Goal: Transaction & Acquisition: Register for event/course

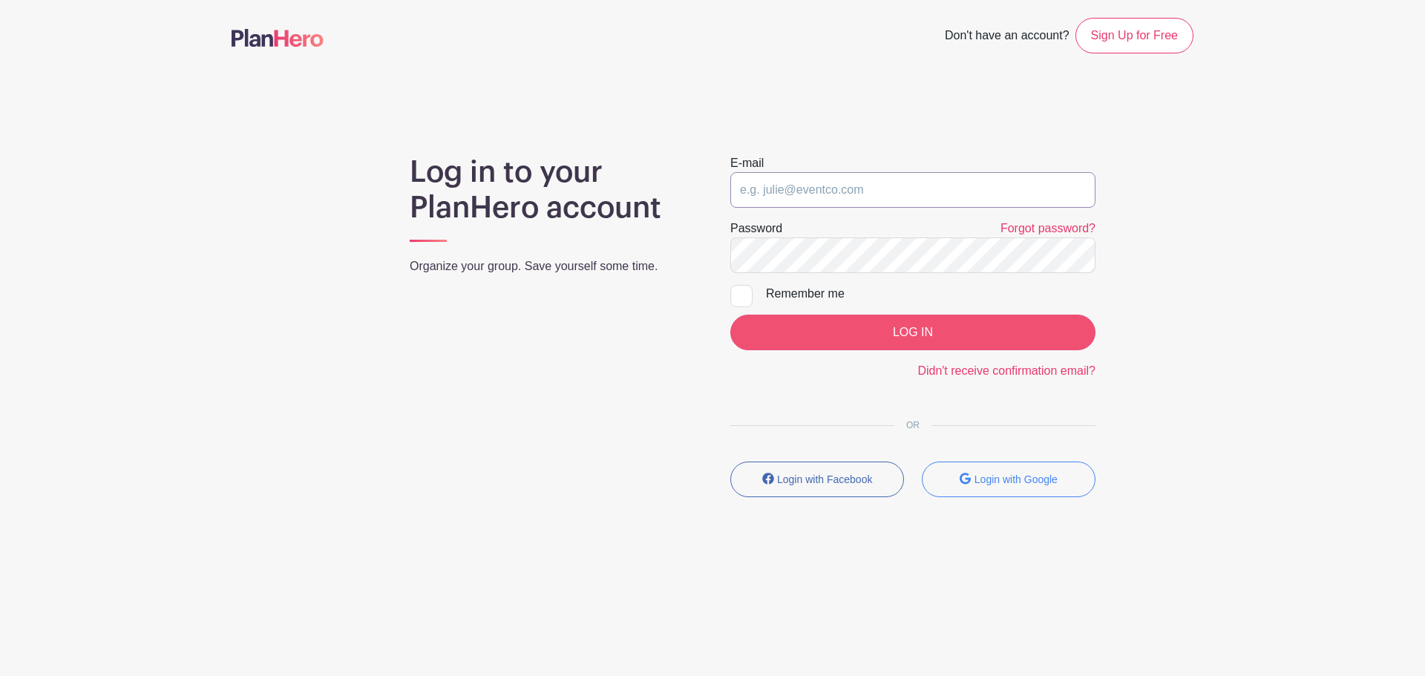
type input "[EMAIL_ADDRESS][DOMAIN_NAME]"
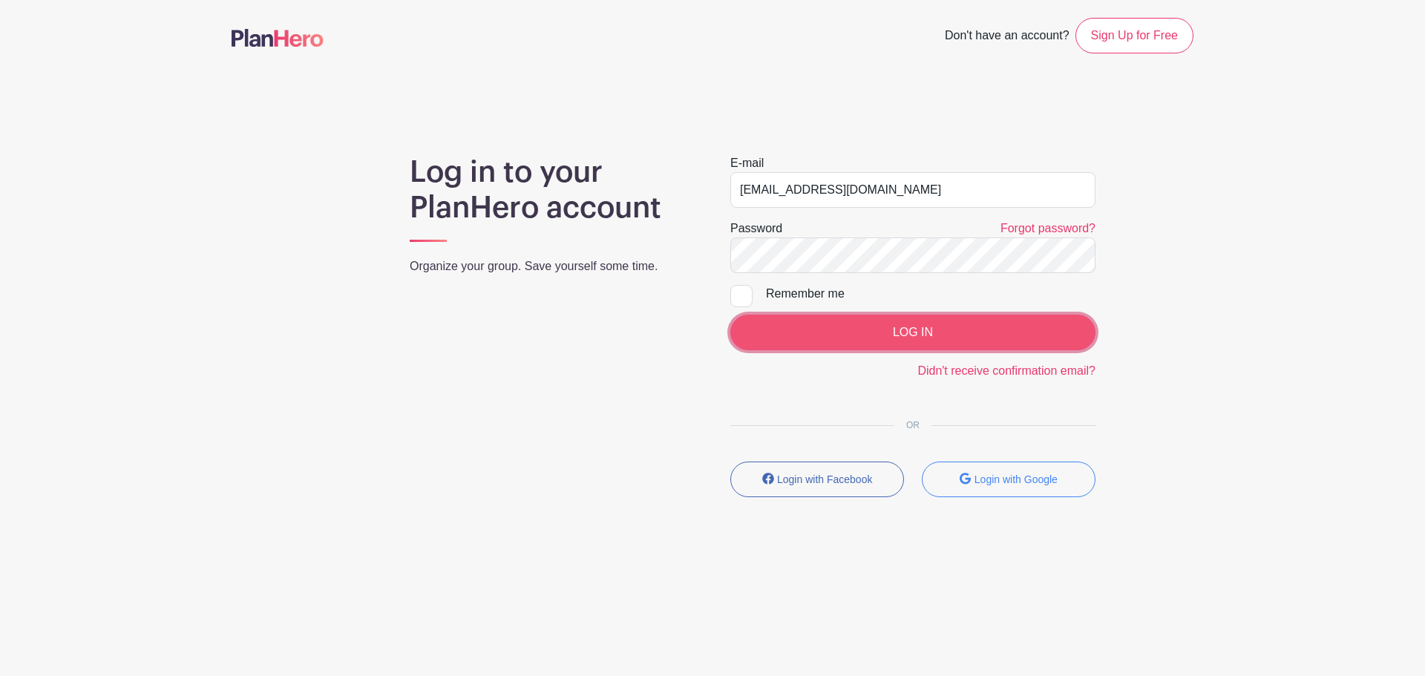
click at [842, 324] on input "LOG IN" at bounding box center [912, 333] width 365 height 36
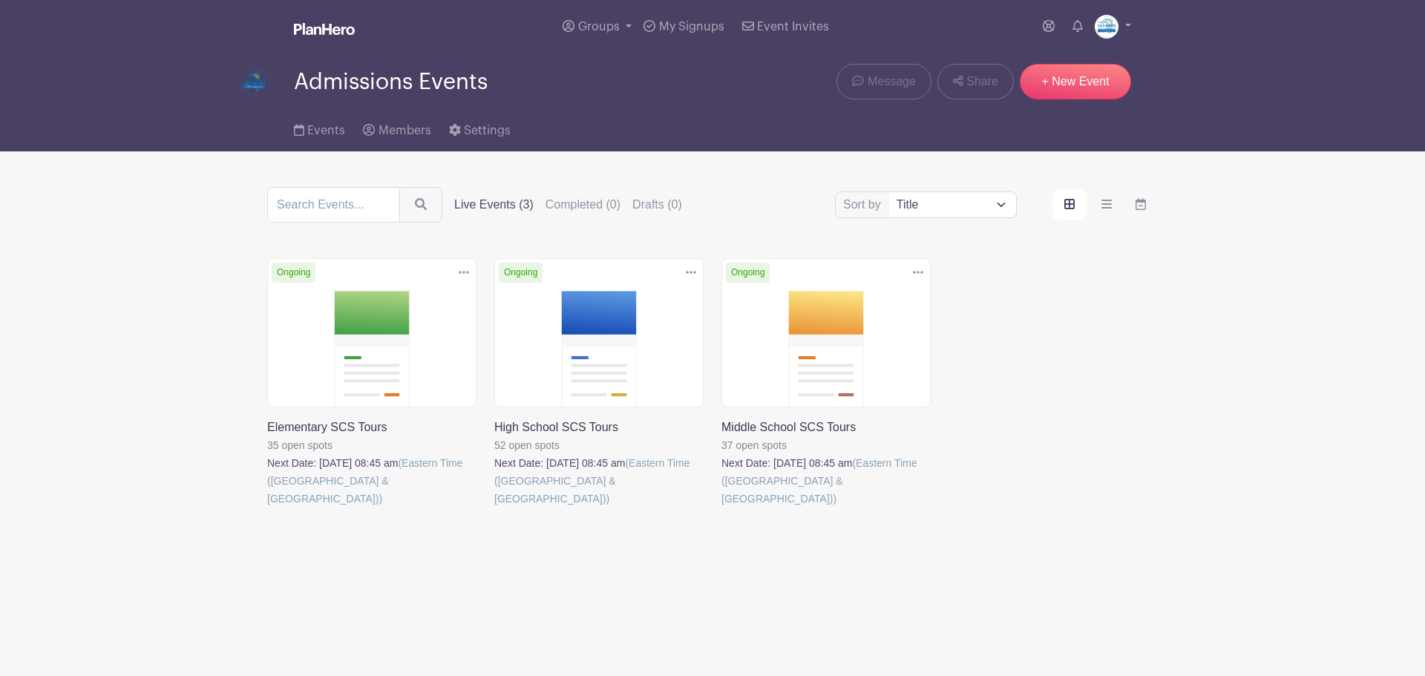
click at [494, 508] on link at bounding box center [494, 508] width 0 height 0
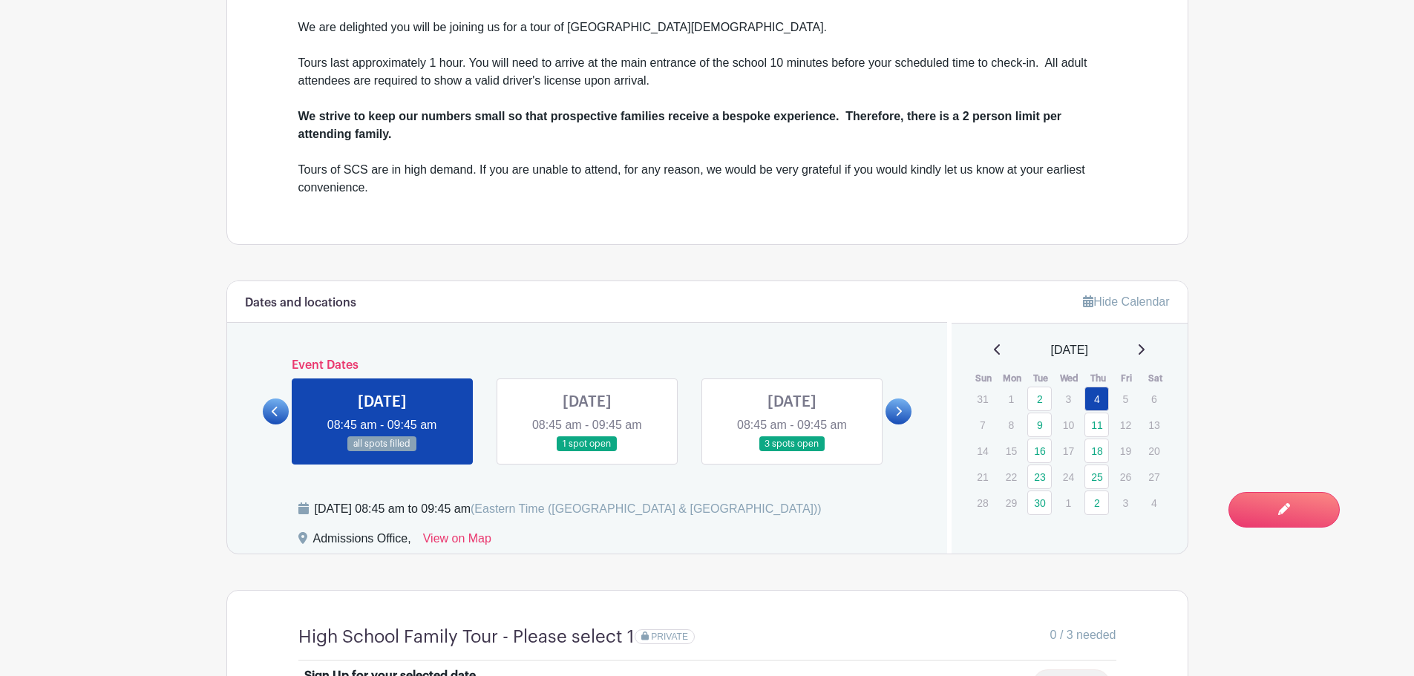
scroll to position [965, 0]
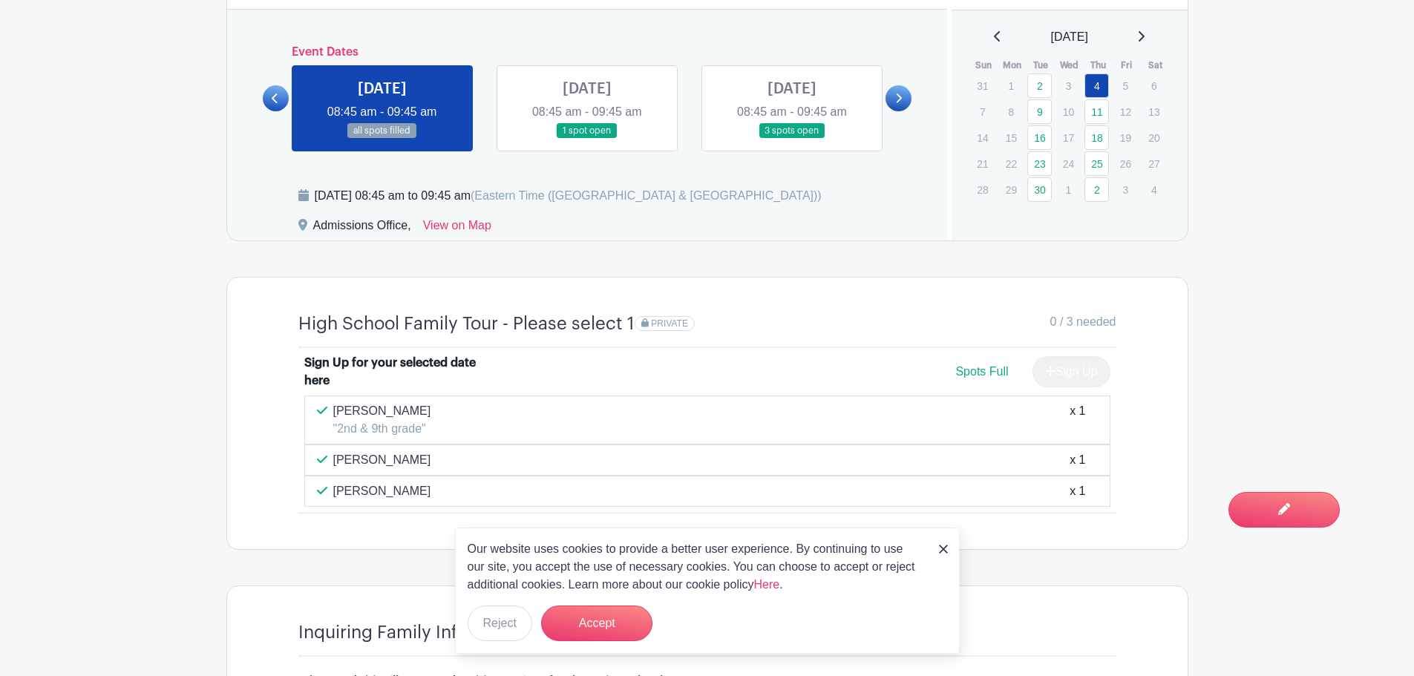
click at [587, 139] on link at bounding box center [587, 139] width 0 height 0
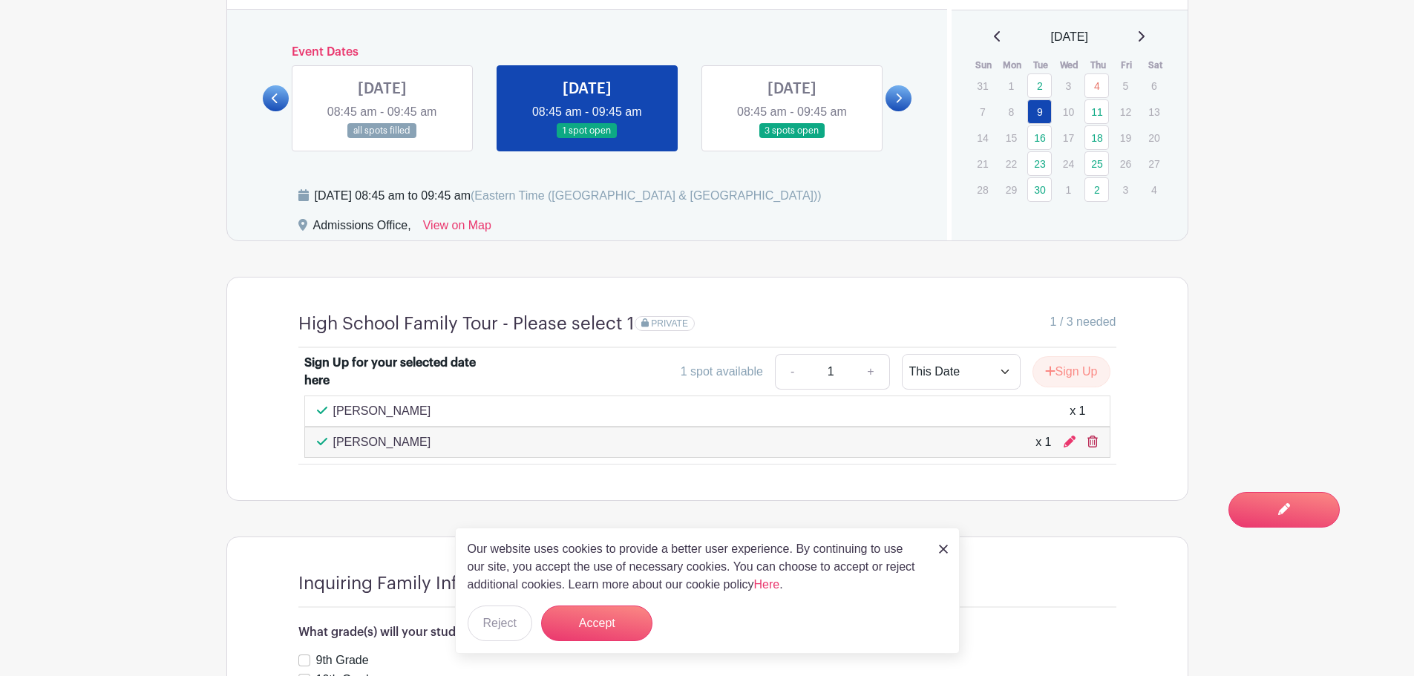
click at [1092, 446] on icon at bounding box center [1092, 442] width 10 height 12
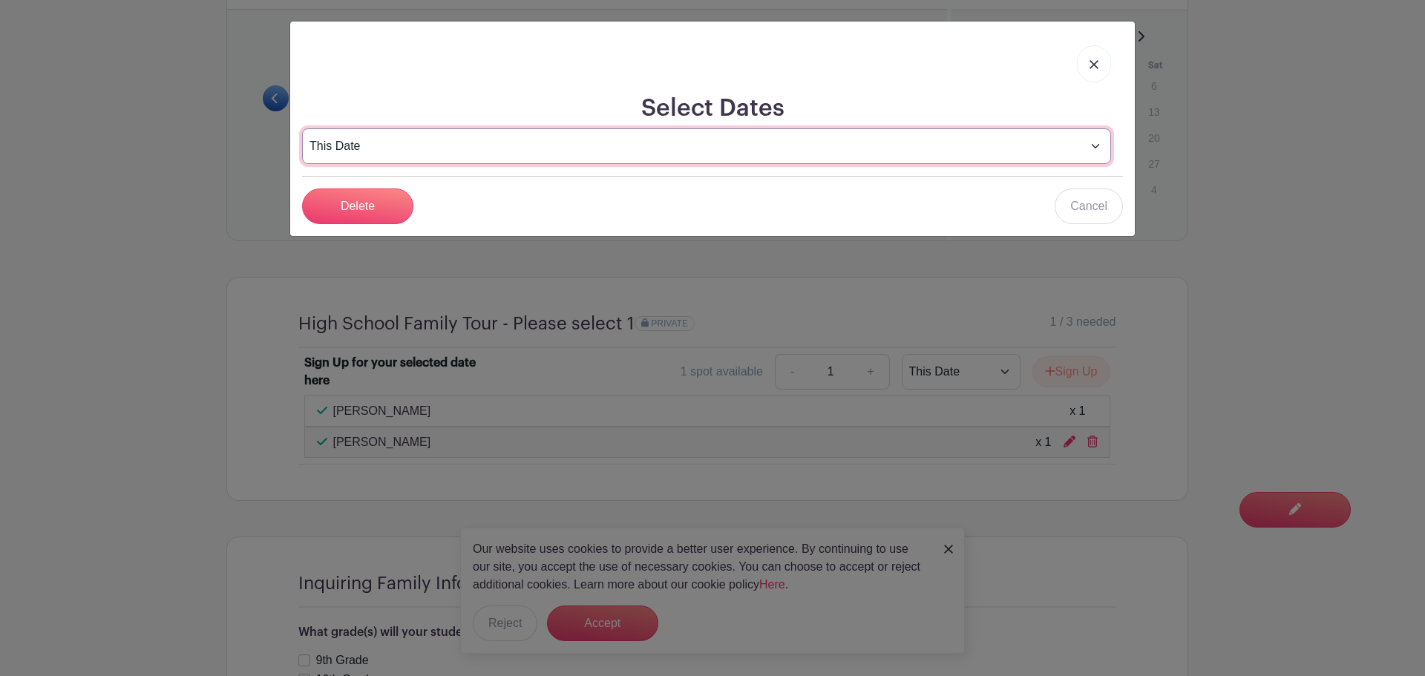
click at [379, 143] on select "This Date Select Dates" at bounding box center [706, 146] width 809 height 36
click at [379, 142] on select "This Date Select Dates" at bounding box center [706, 146] width 809 height 36
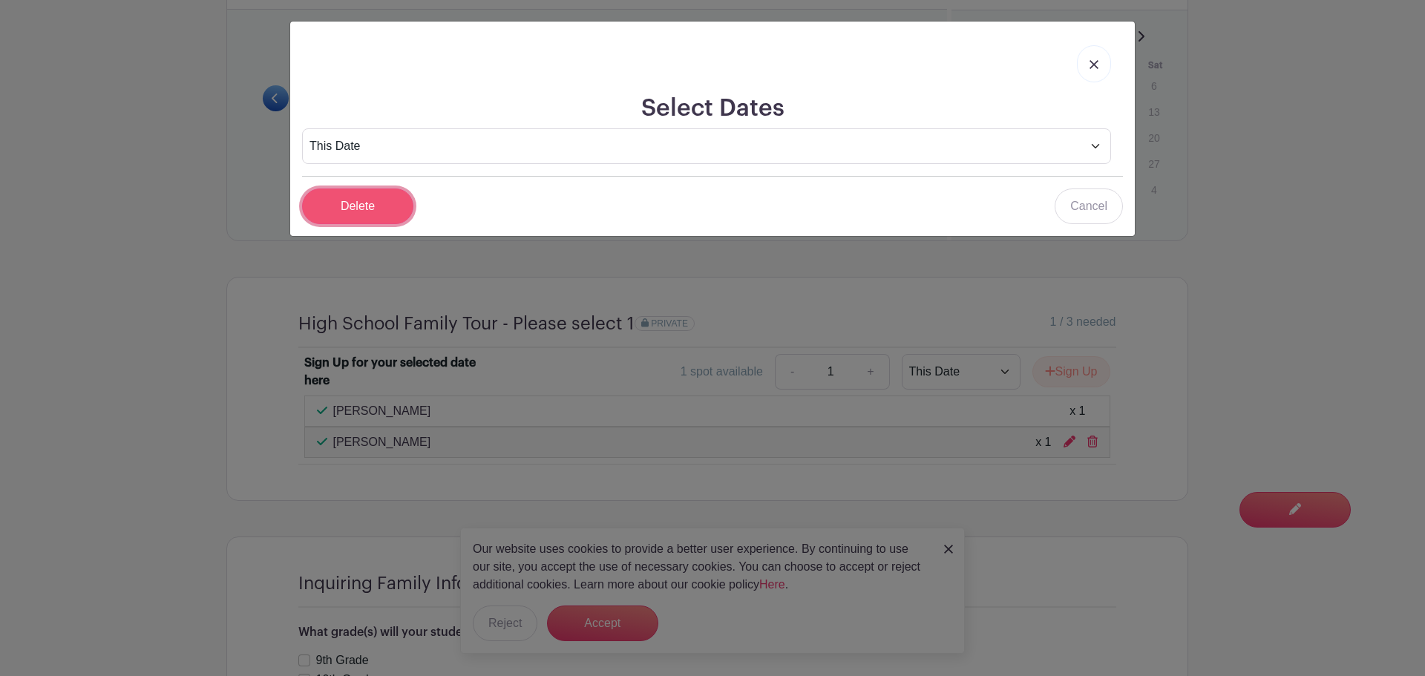
click at [335, 204] on input "Delete" at bounding box center [357, 207] width 111 height 36
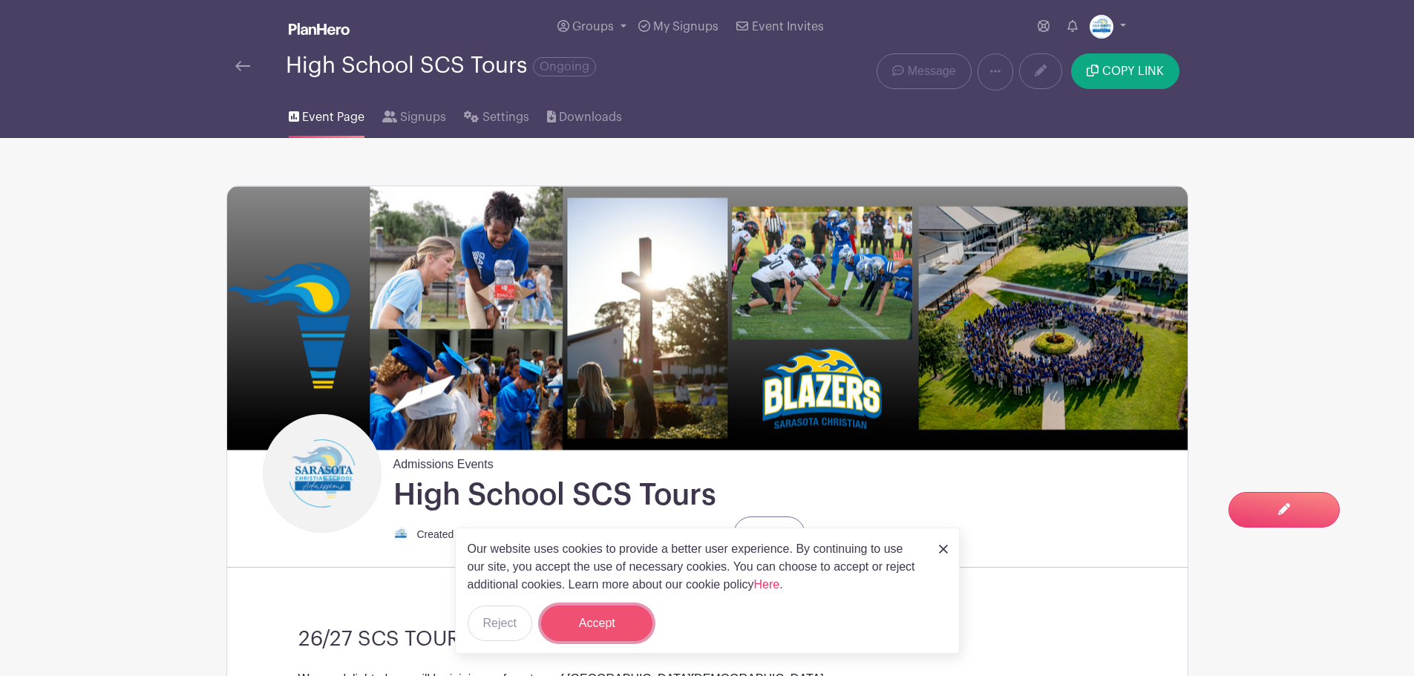
click at [600, 619] on button "Accept" at bounding box center [596, 624] width 111 height 36
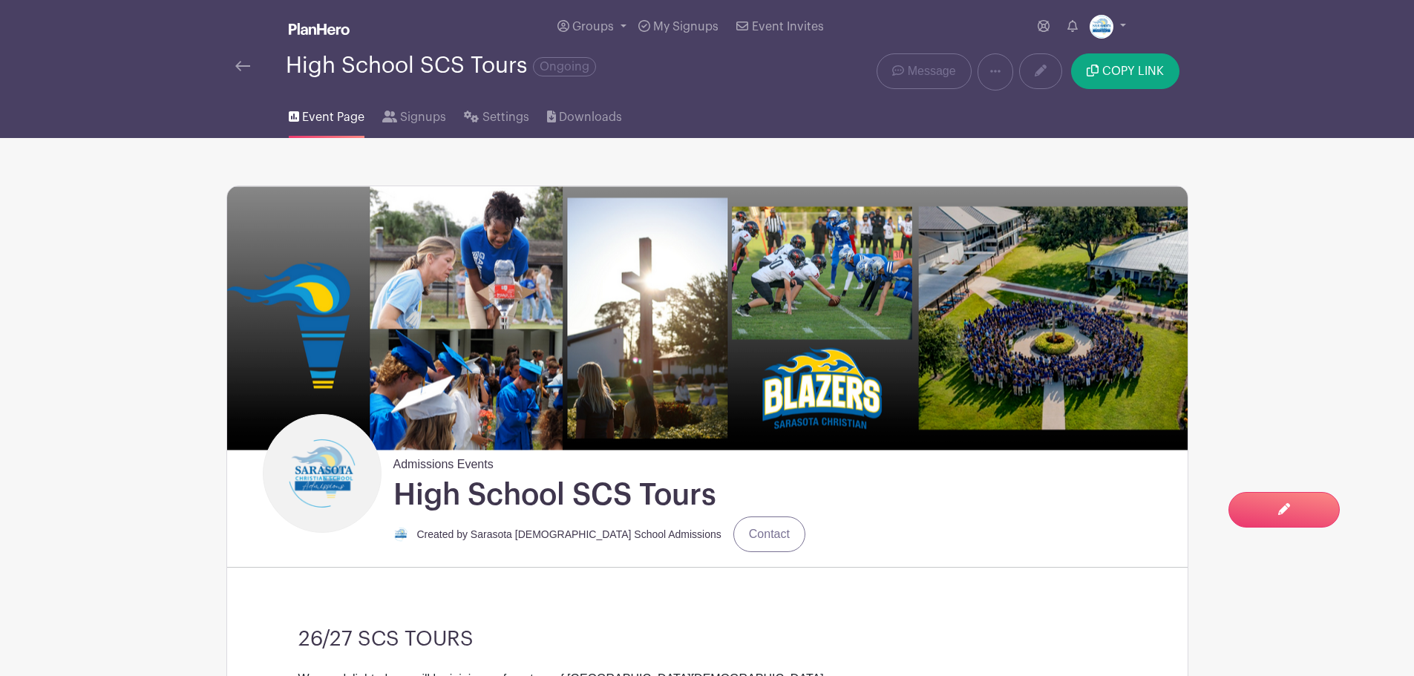
click at [257, 71] on div at bounding box center [260, 66] width 50 height 18
click at [243, 65] on img at bounding box center [242, 66] width 15 height 10
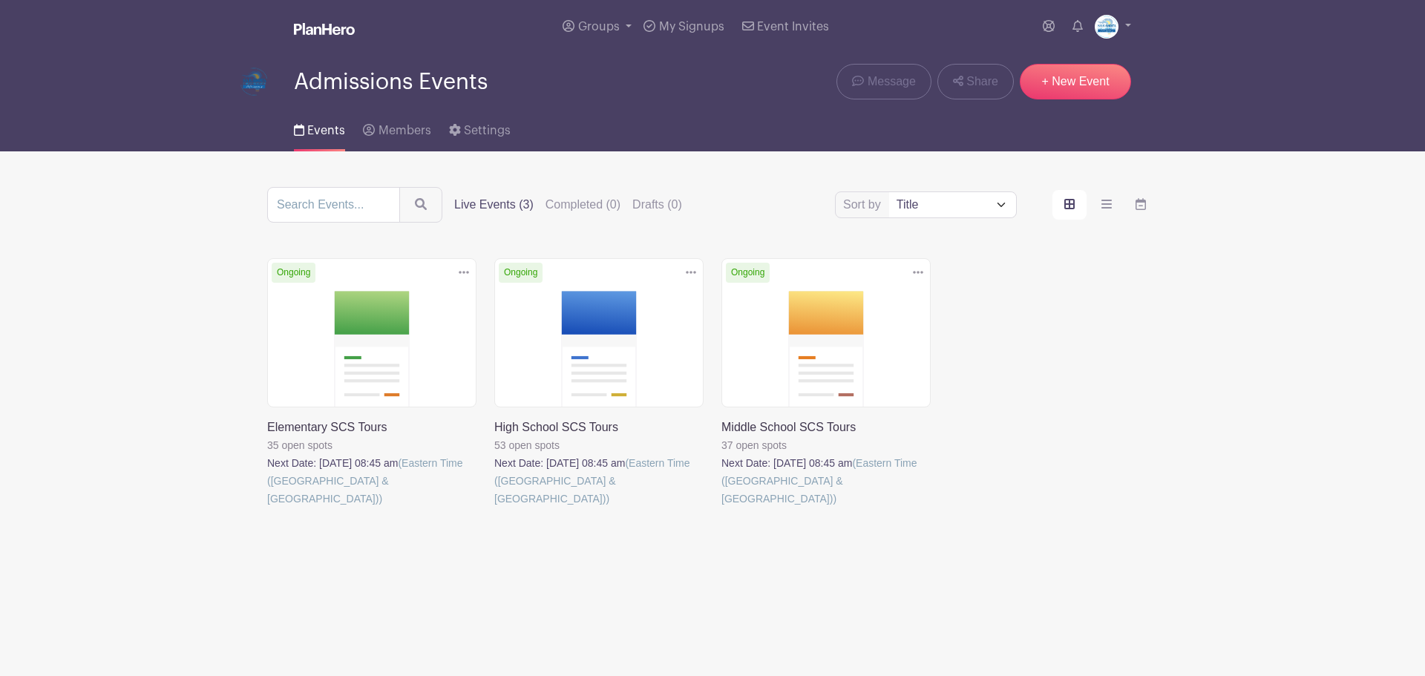
click at [494, 508] on link at bounding box center [494, 508] width 0 height 0
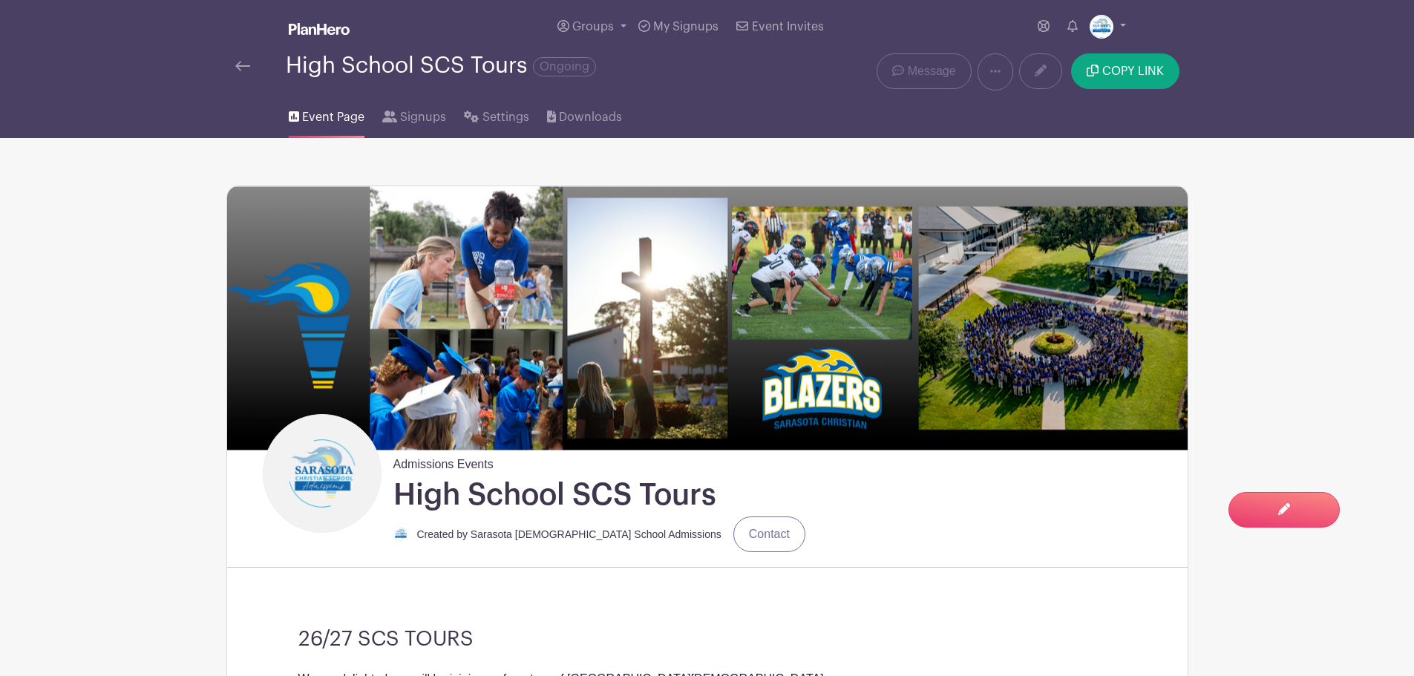
click at [238, 72] on link at bounding box center [242, 66] width 15 height 18
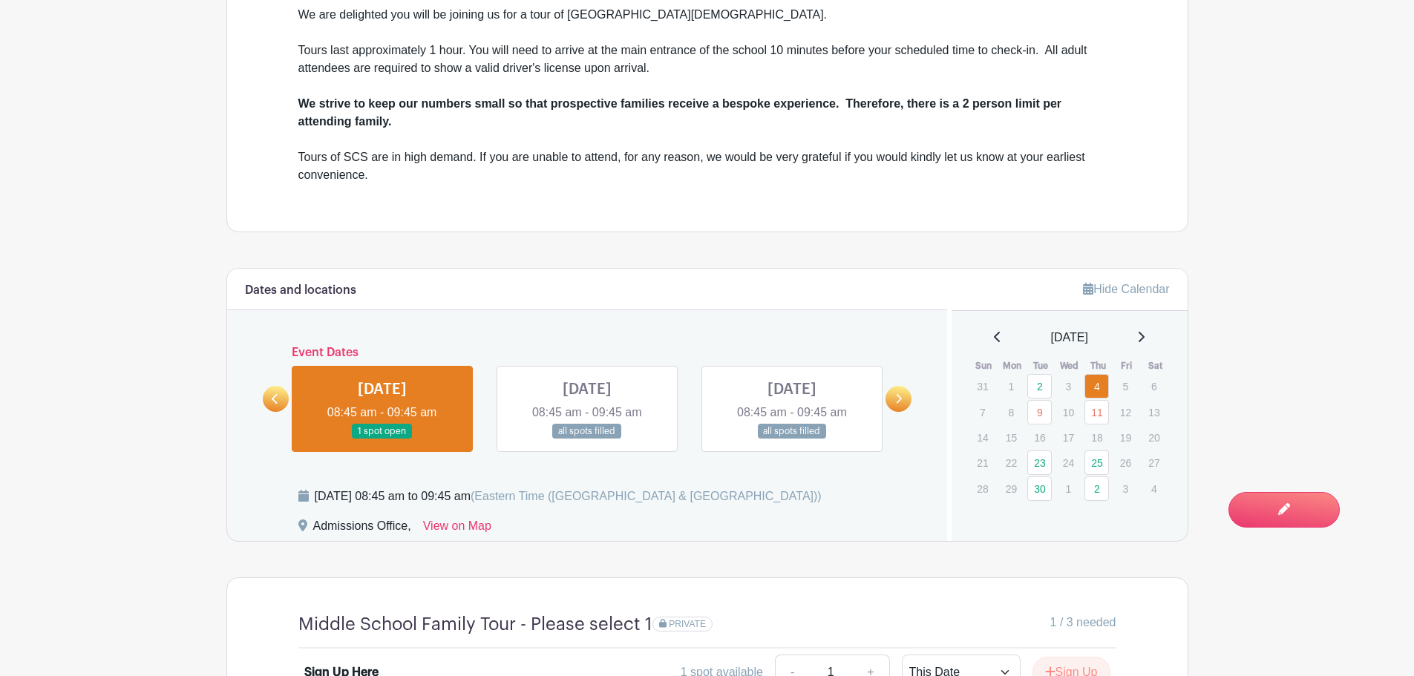
scroll to position [668, 0]
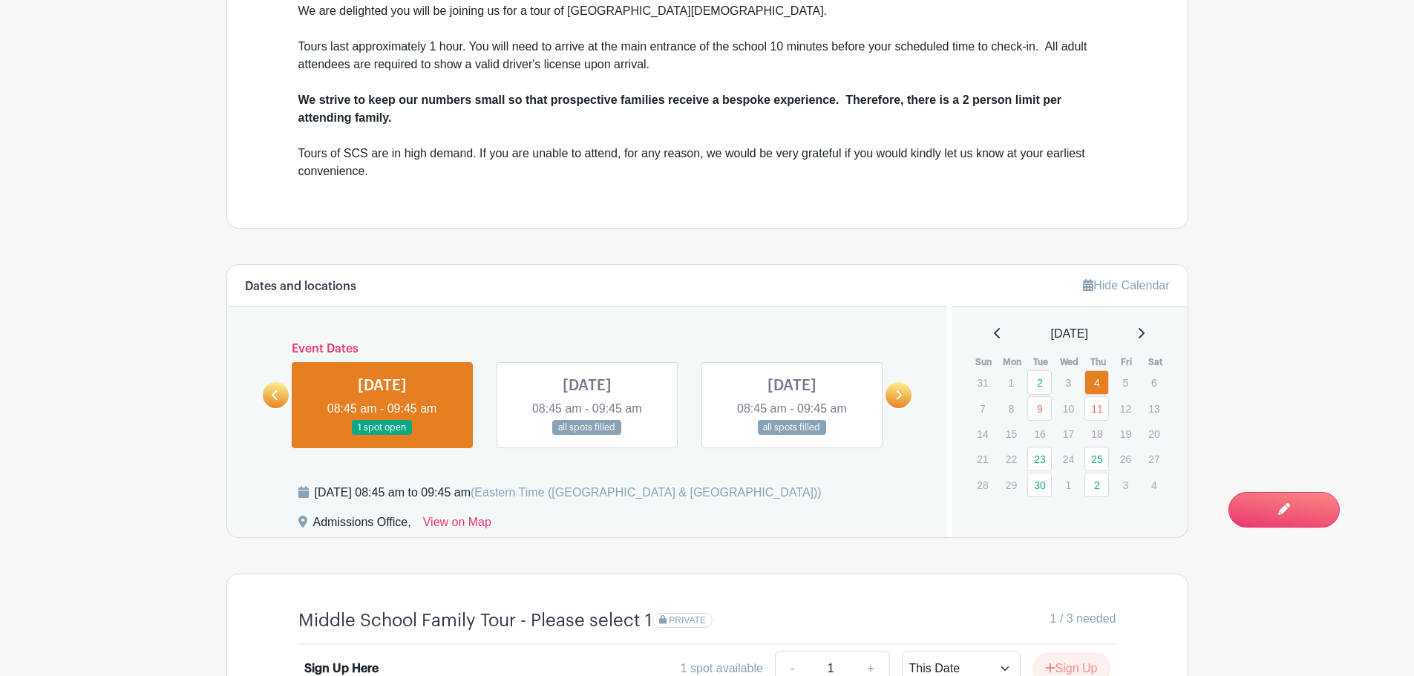
click at [587, 436] on link at bounding box center [587, 436] width 0 height 0
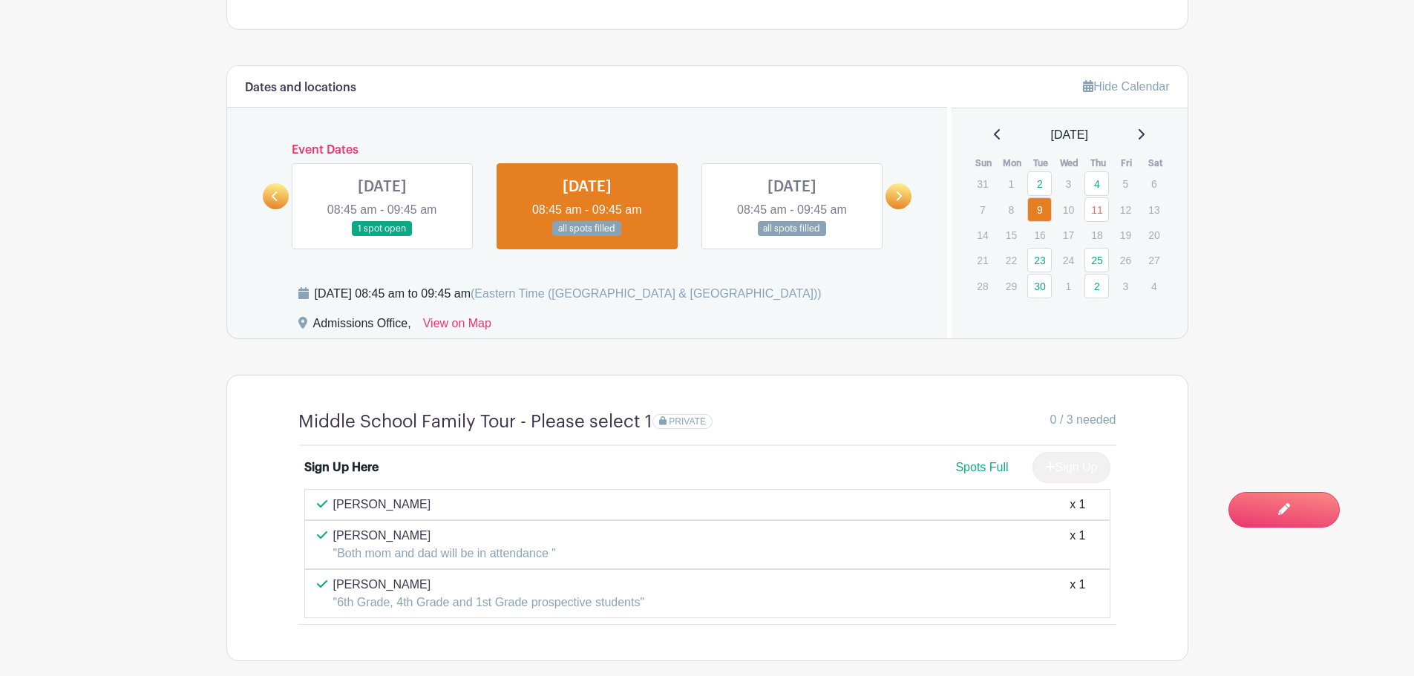
scroll to position [668, 0]
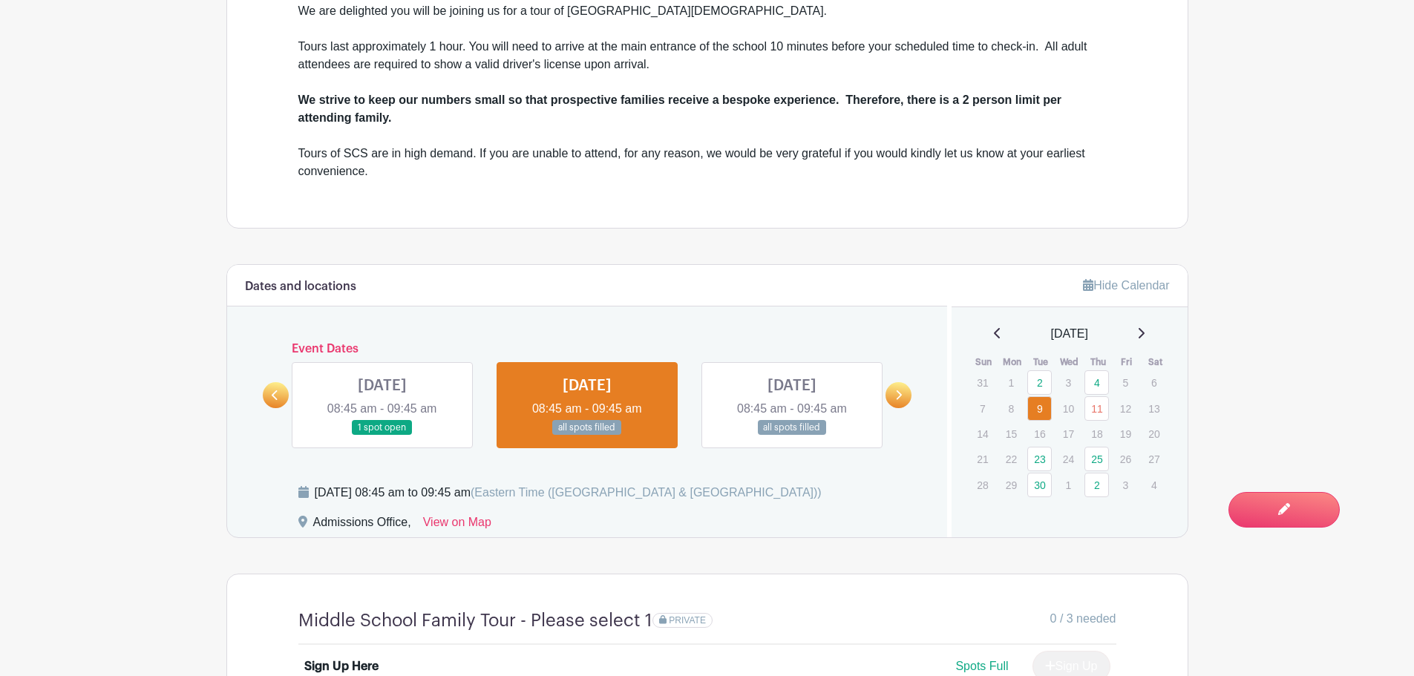
click at [382, 436] on link at bounding box center [382, 436] width 0 height 0
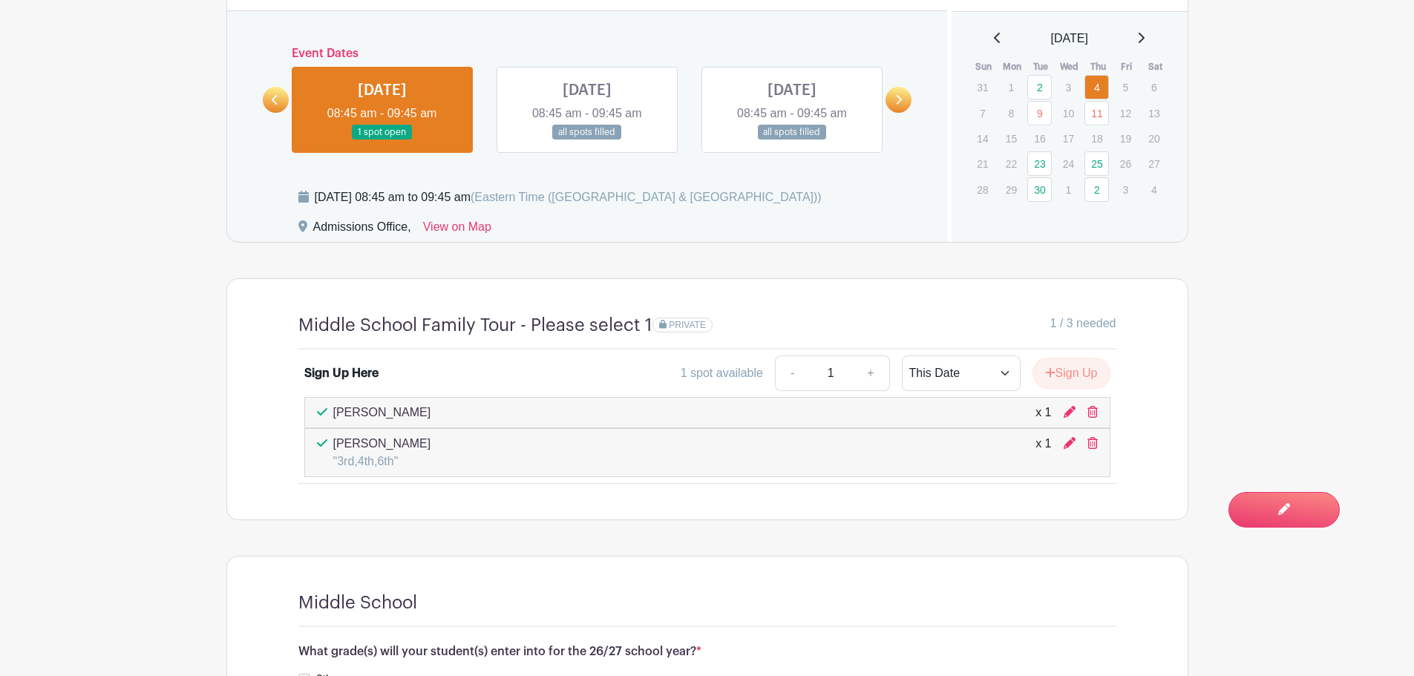
scroll to position [965, 0]
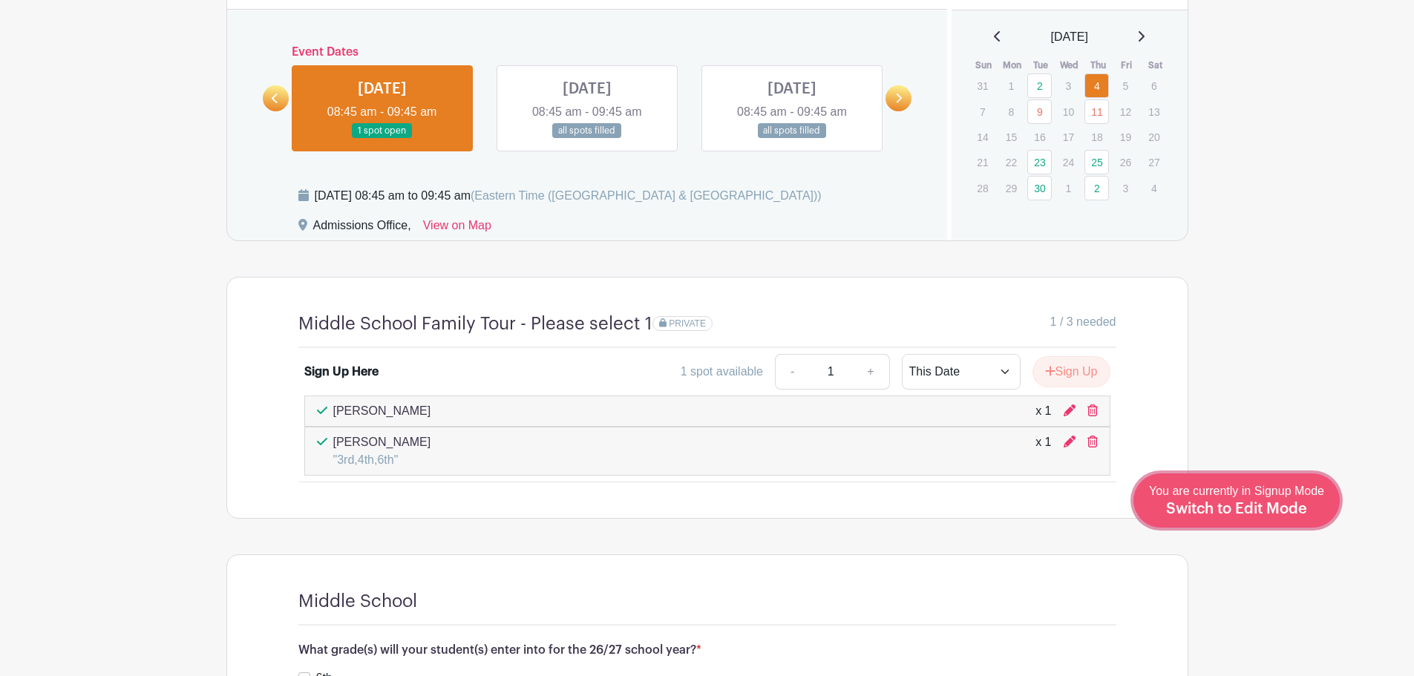
click at [1291, 500] on div "You are currently in Signup Mode Switch to Edit Mode" at bounding box center [1236, 500] width 175 height 36
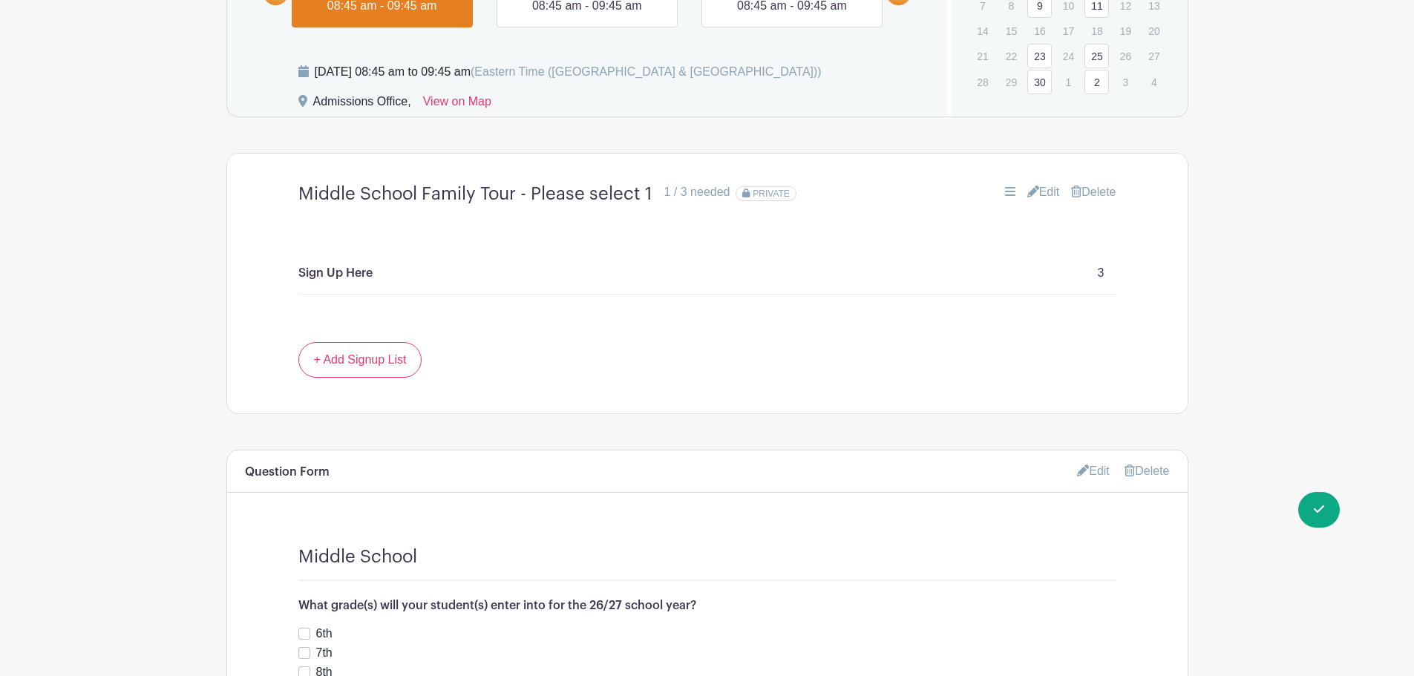
scroll to position [816, 0]
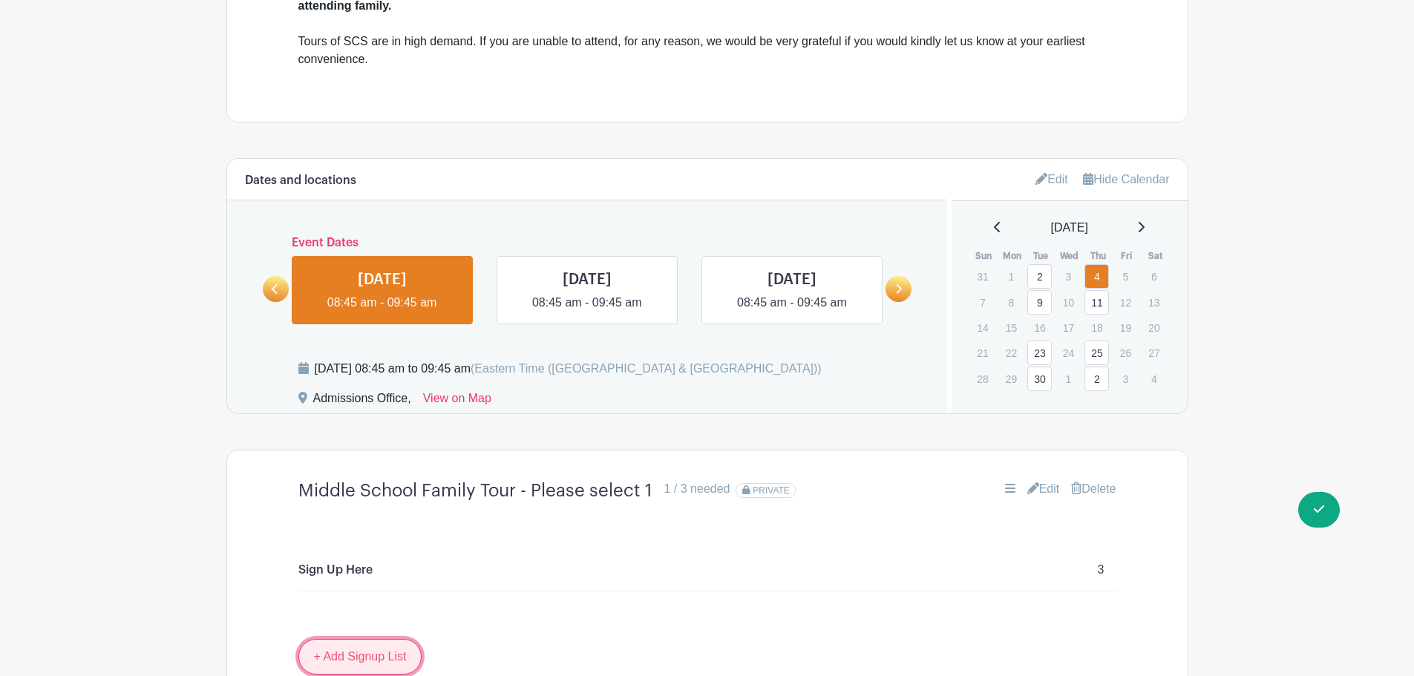
click at [369, 659] on link "+ Add Signup List" at bounding box center [360, 657] width 124 height 36
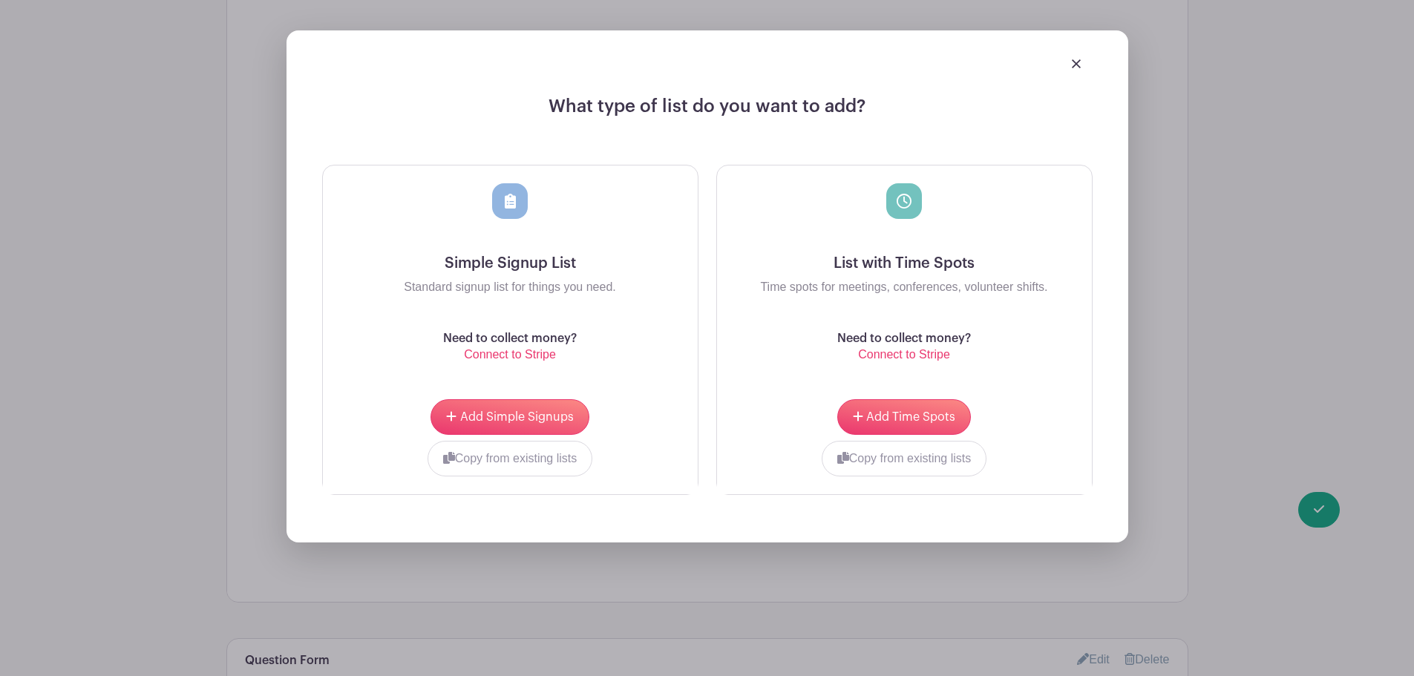
click at [1072, 60] on img at bounding box center [1076, 63] width 9 height 9
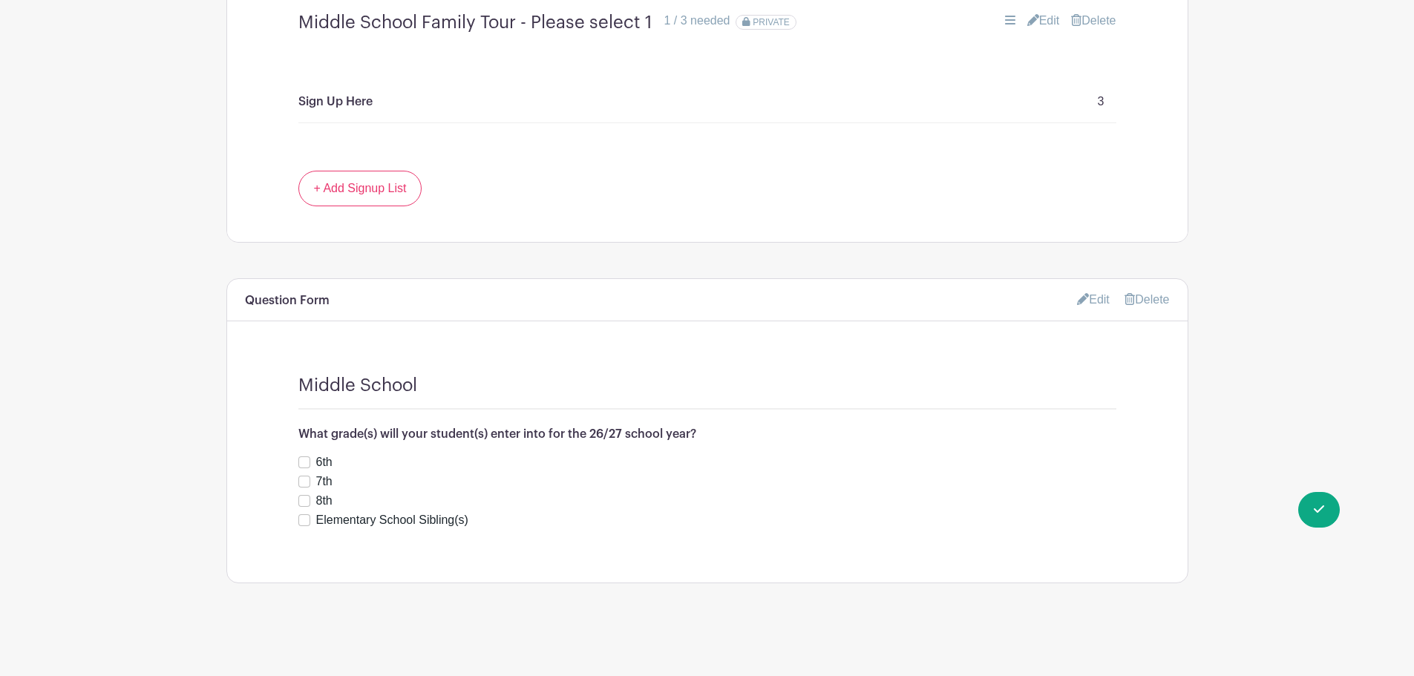
scroll to position [839, 0]
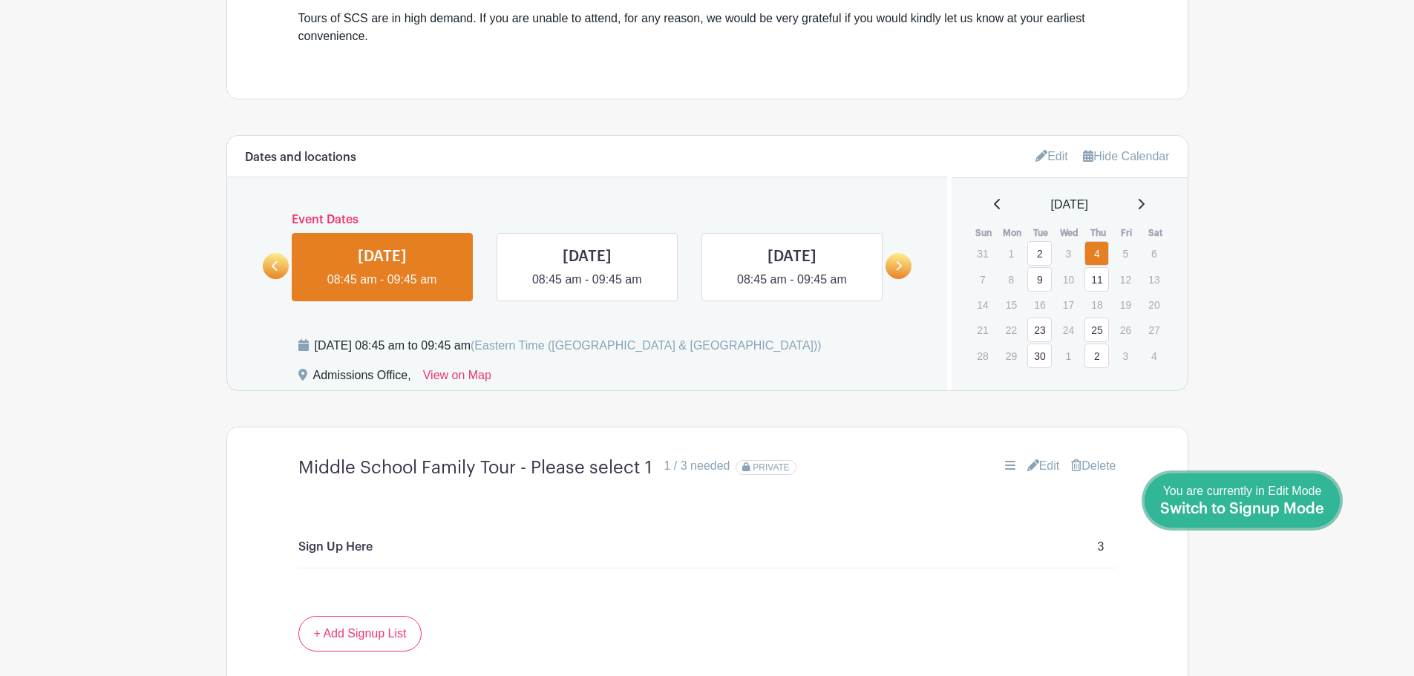
click at [1264, 502] on span "Switch to Signup Mode" at bounding box center [1242, 509] width 164 height 15
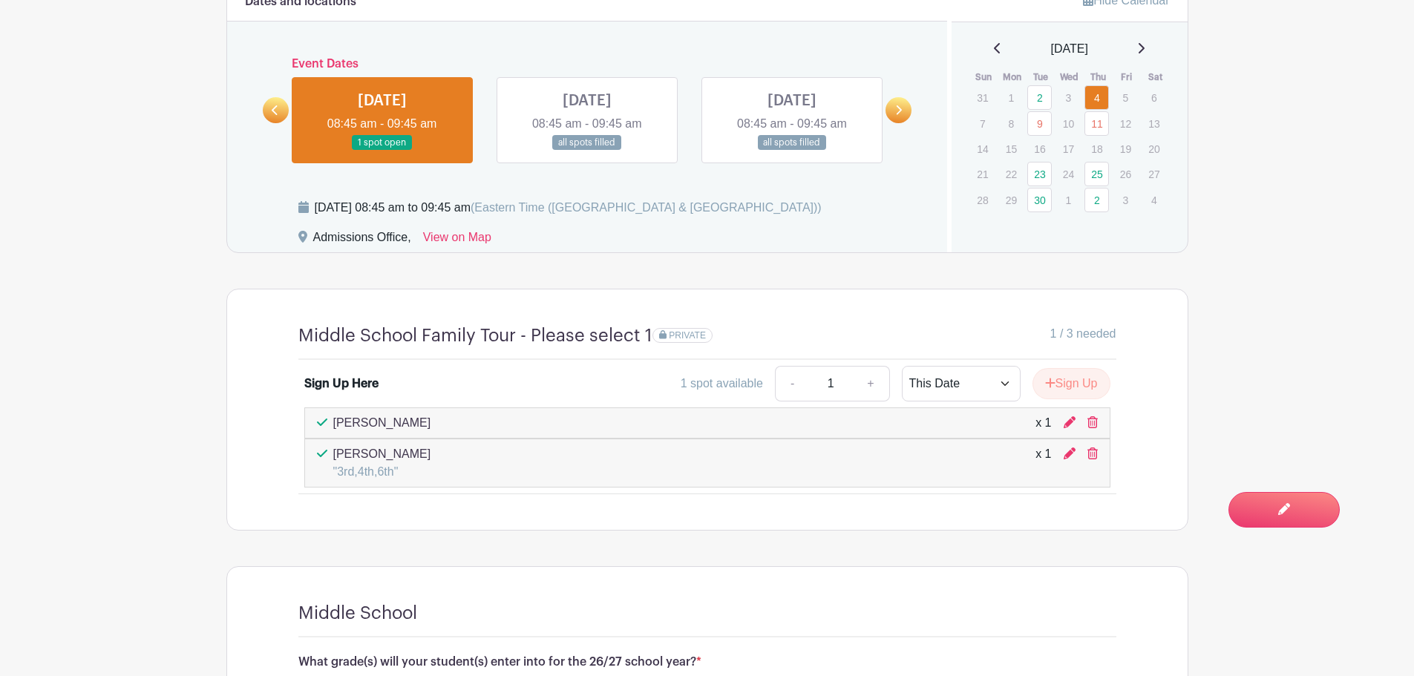
scroll to position [1181, 0]
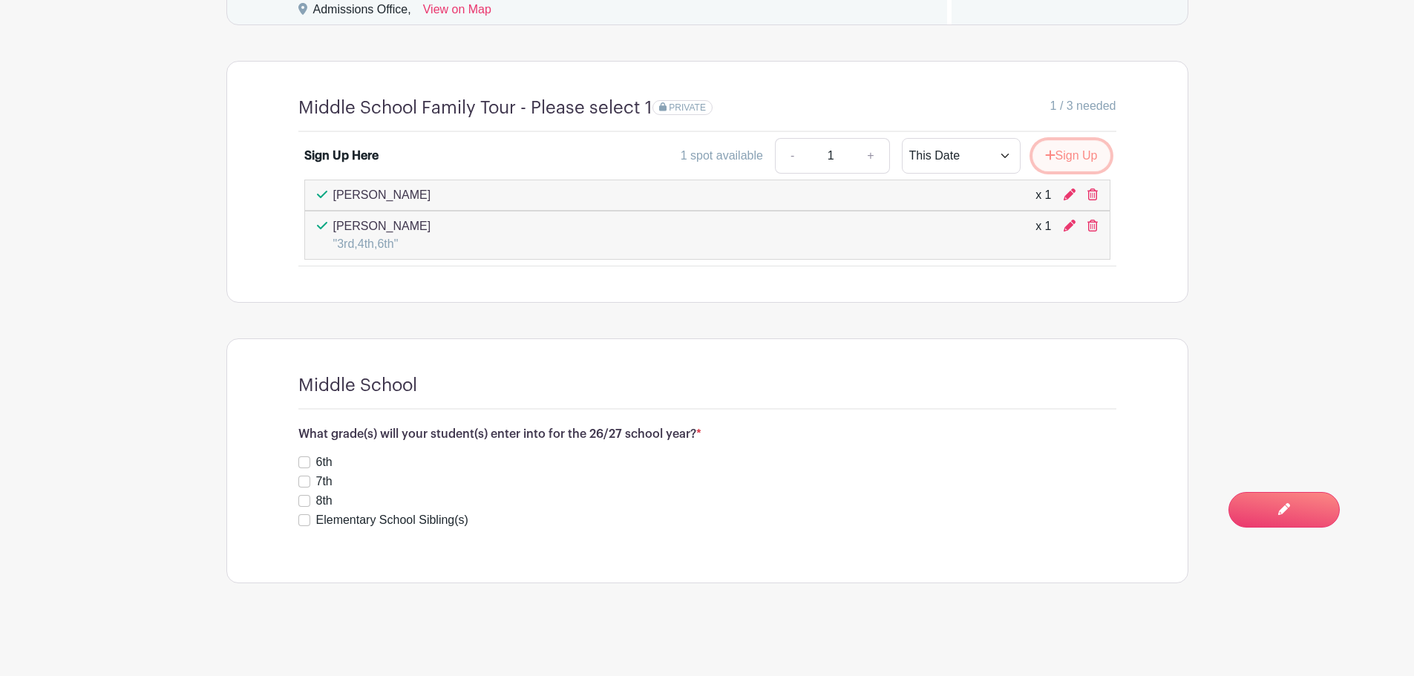
click at [1072, 153] on button "Sign Up" at bounding box center [1071, 155] width 78 height 31
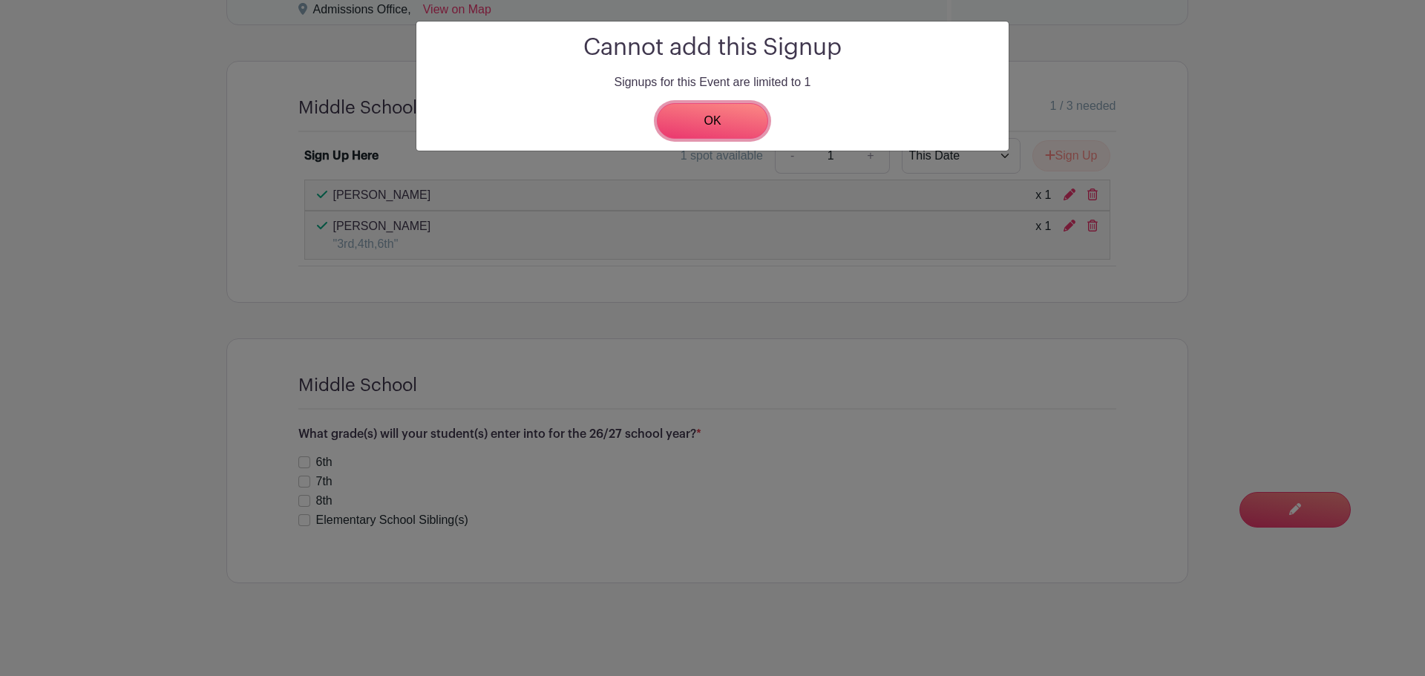
click at [691, 131] on link "OK" at bounding box center [712, 121] width 111 height 36
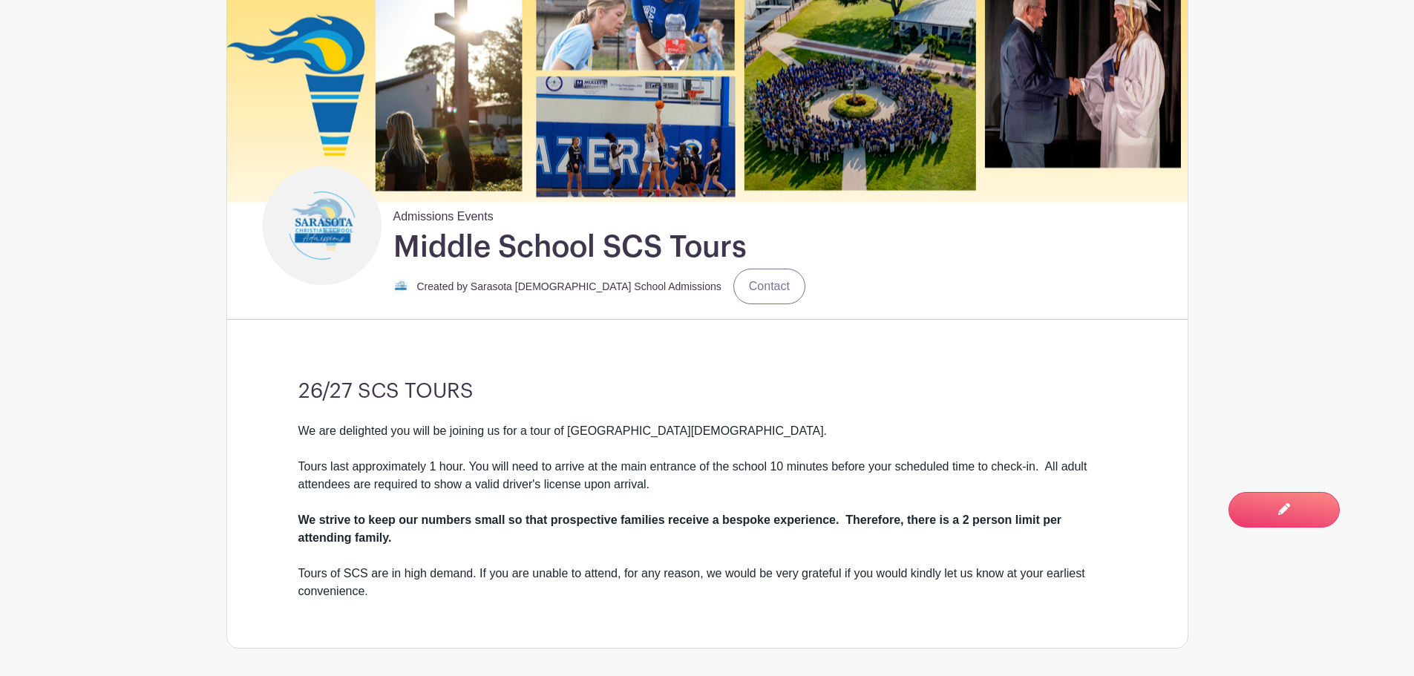
scroll to position [0, 0]
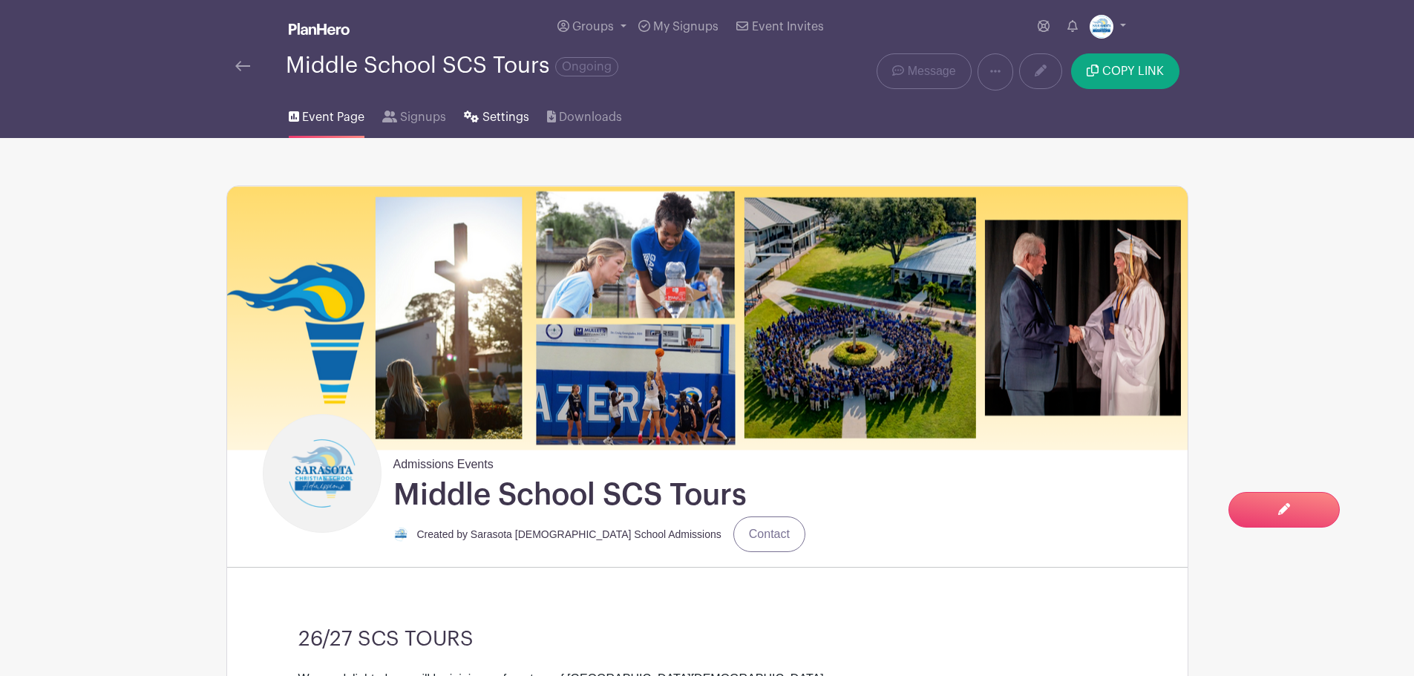
click at [498, 114] on span "Settings" at bounding box center [505, 117] width 47 height 18
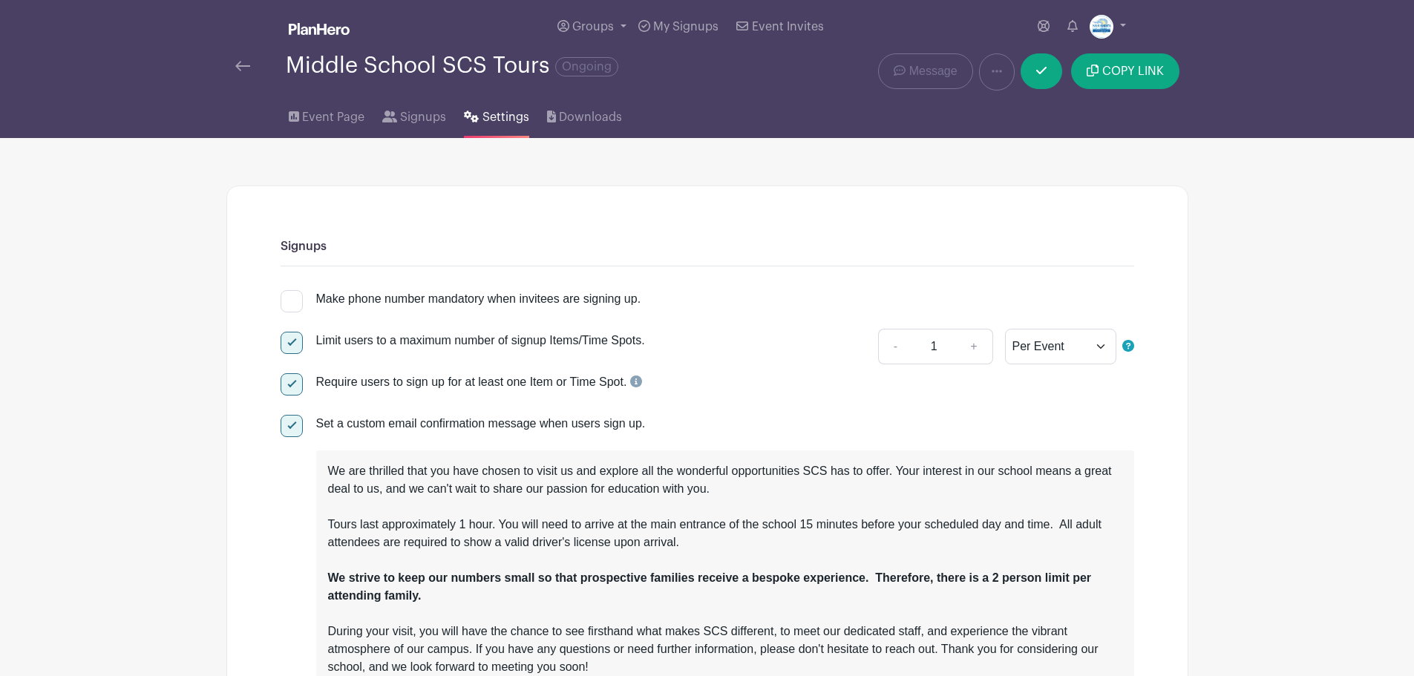
click at [287, 348] on div at bounding box center [292, 343] width 22 height 22
click at [287, 341] on input "Limit users to a maximum number of signup Items/Time Spots." at bounding box center [286, 337] width 10 height 10
checkbox input "false"
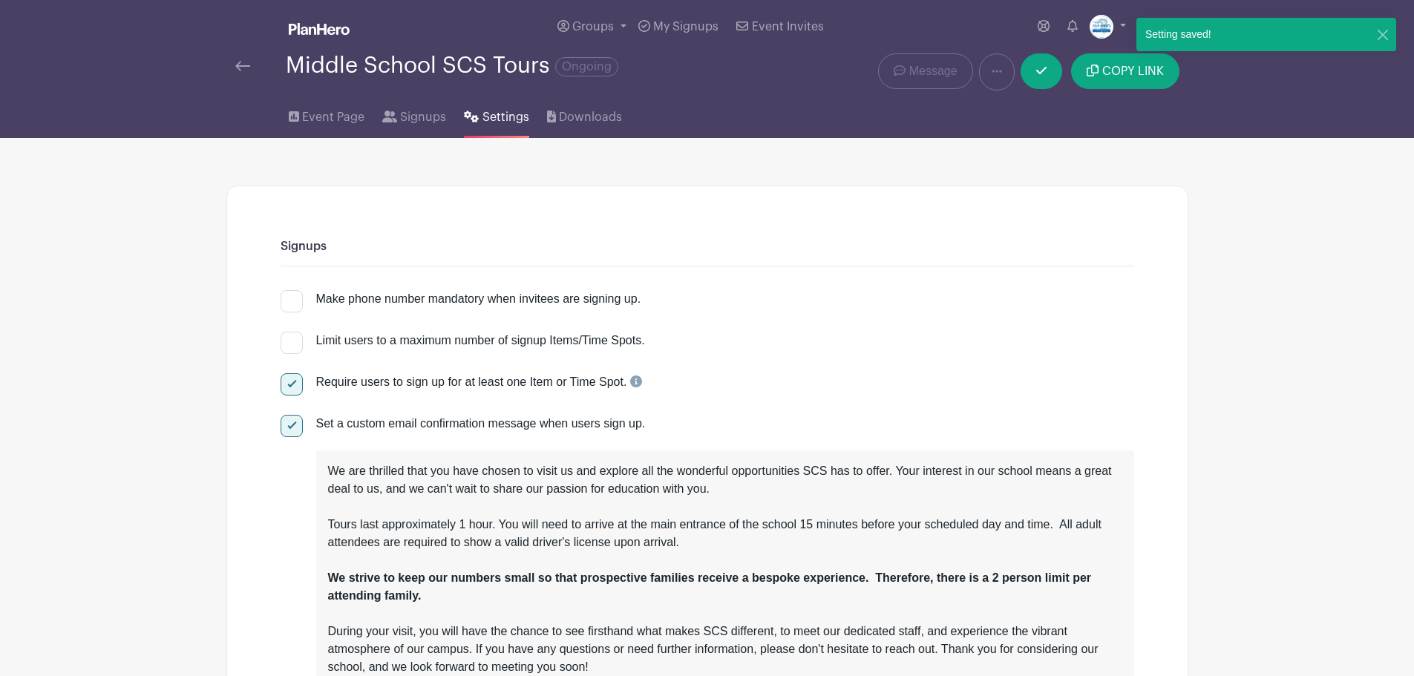
click at [238, 70] on img at bounding box center [242, 66] width 15 height 10
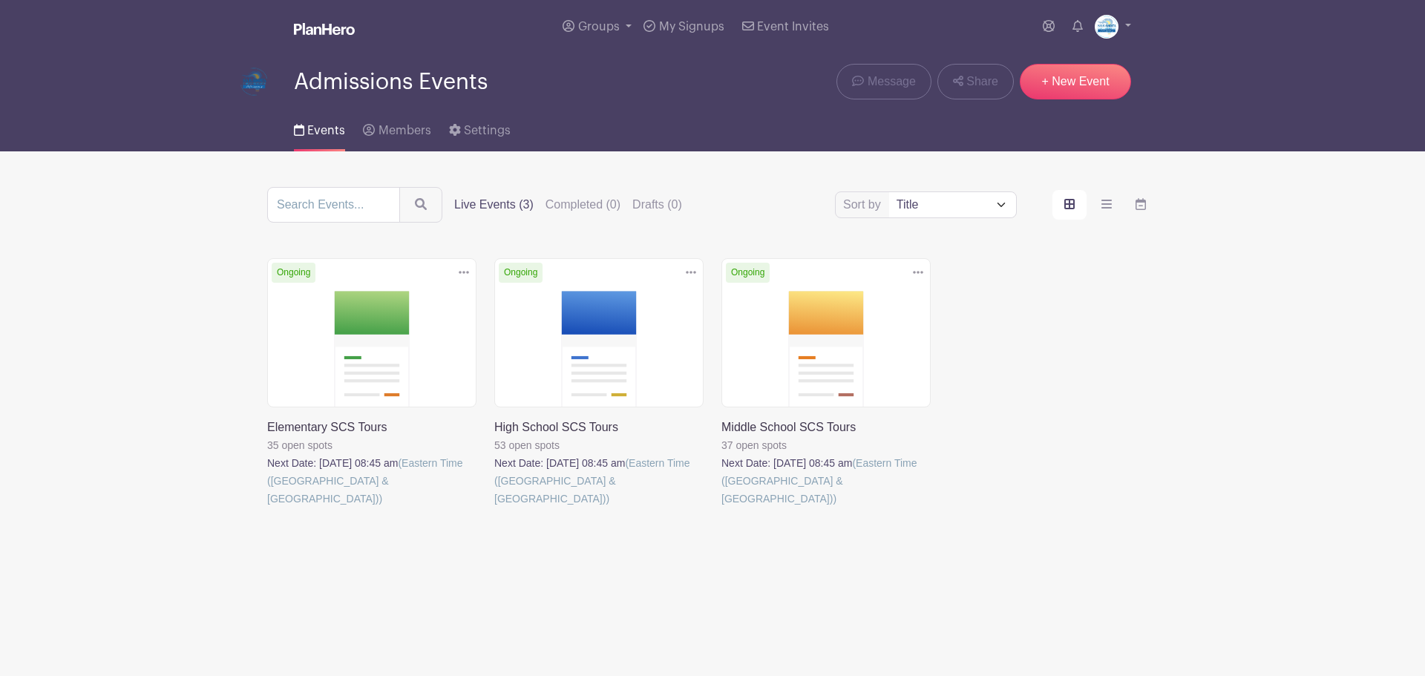
click at [721, 508] on link at bounding box center [721, 508] width 0 height 0
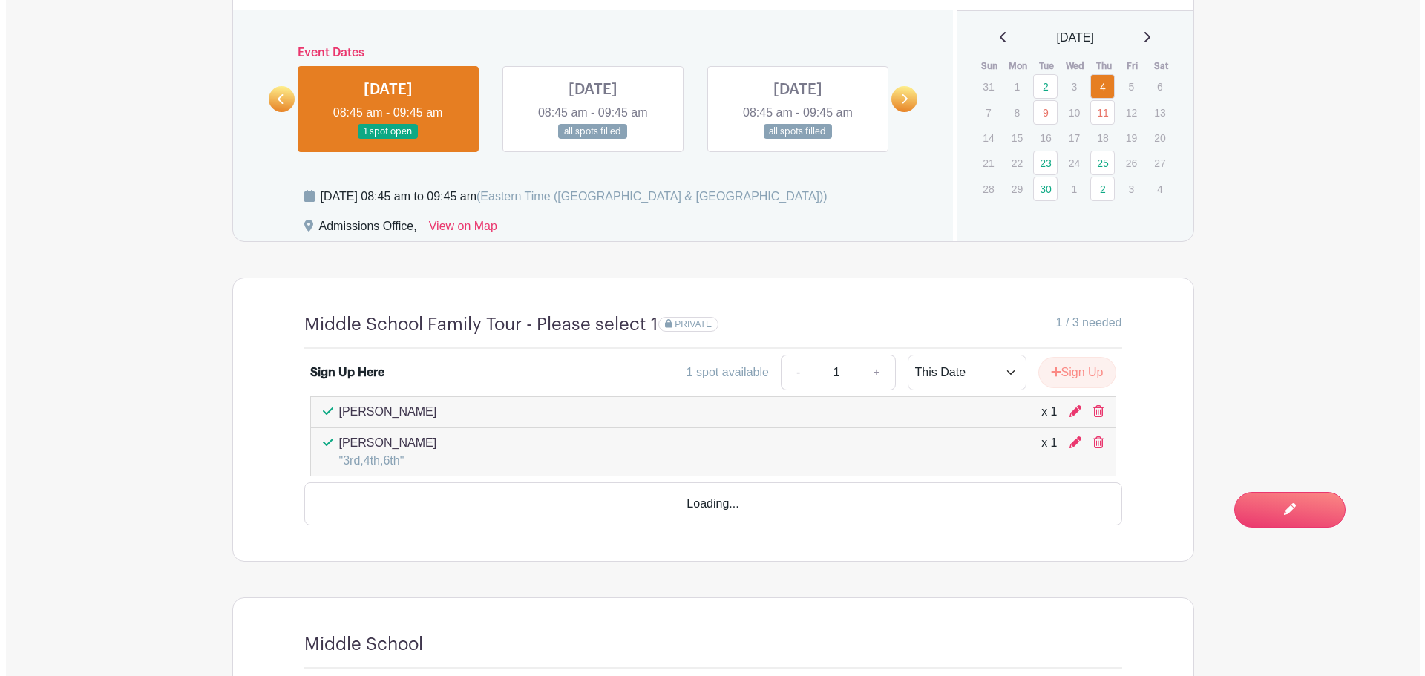
scroll to position [965, 0]
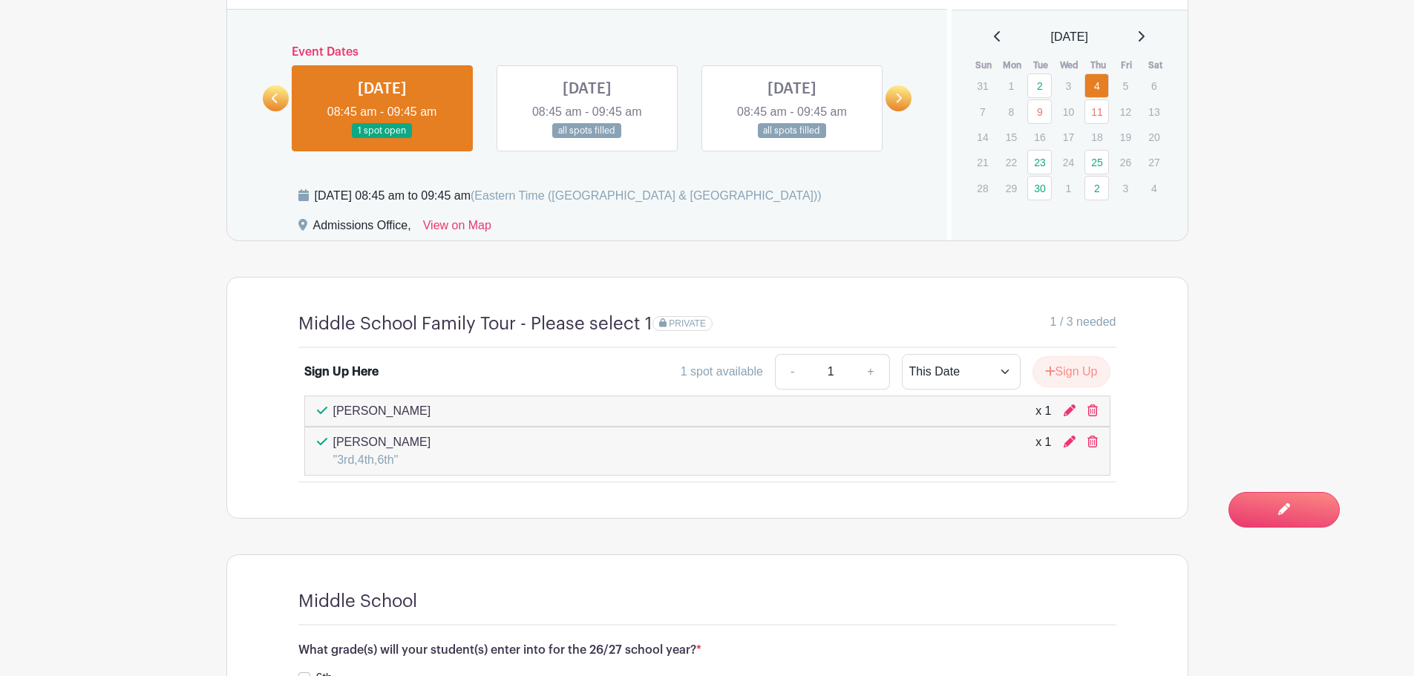
click at [1084, 364] on button "Sign Up" at bounding box center [1071, 371] width 78 height 31
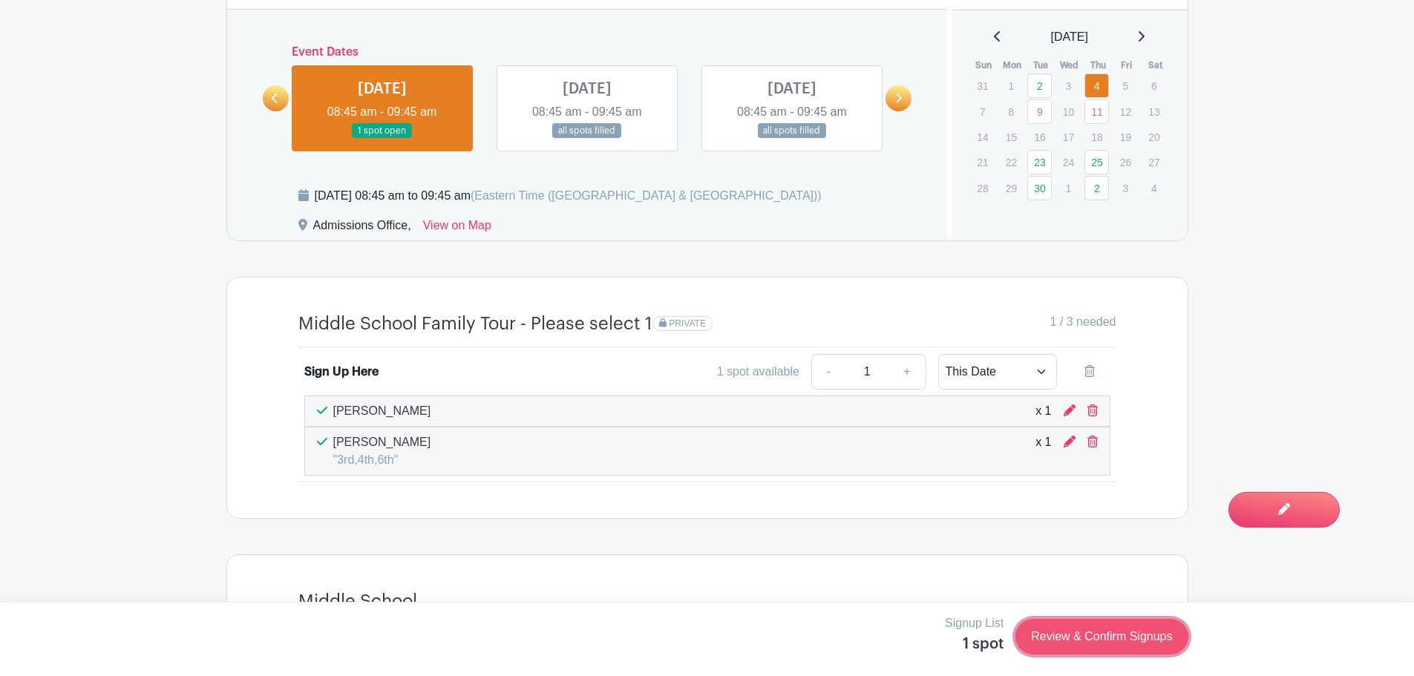
click at [1104, 626] on link "Review & Confirm Signups" at bounding box center [1101, 637] width 172 height 36
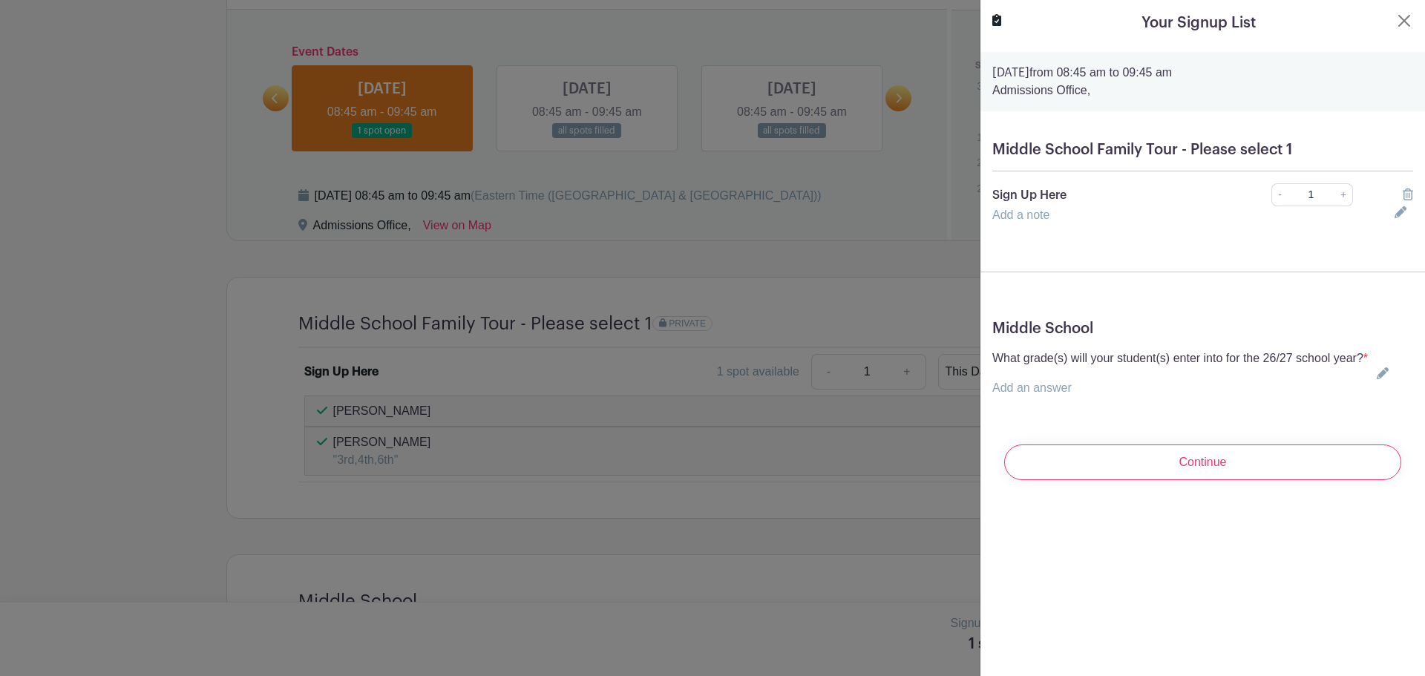
click at [1044, 394] on link "Add an answer" at bounding box center [1031, 387] width 79 height 13
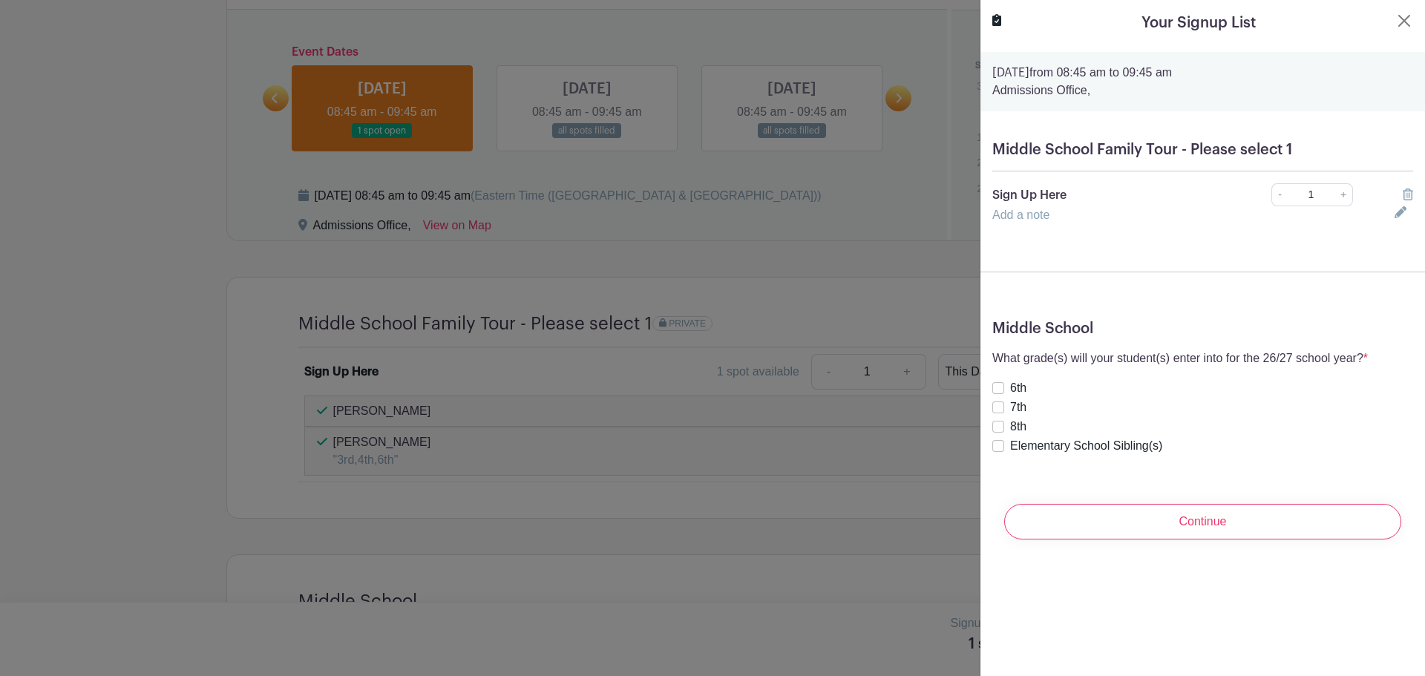
click at [1084, 214] on div "Add a note" at bounding box center [1184, 215] width 402 height 18
click at [1034, 214] on link "Add a note" at bounding box center [1020, 215] width 57 height 13
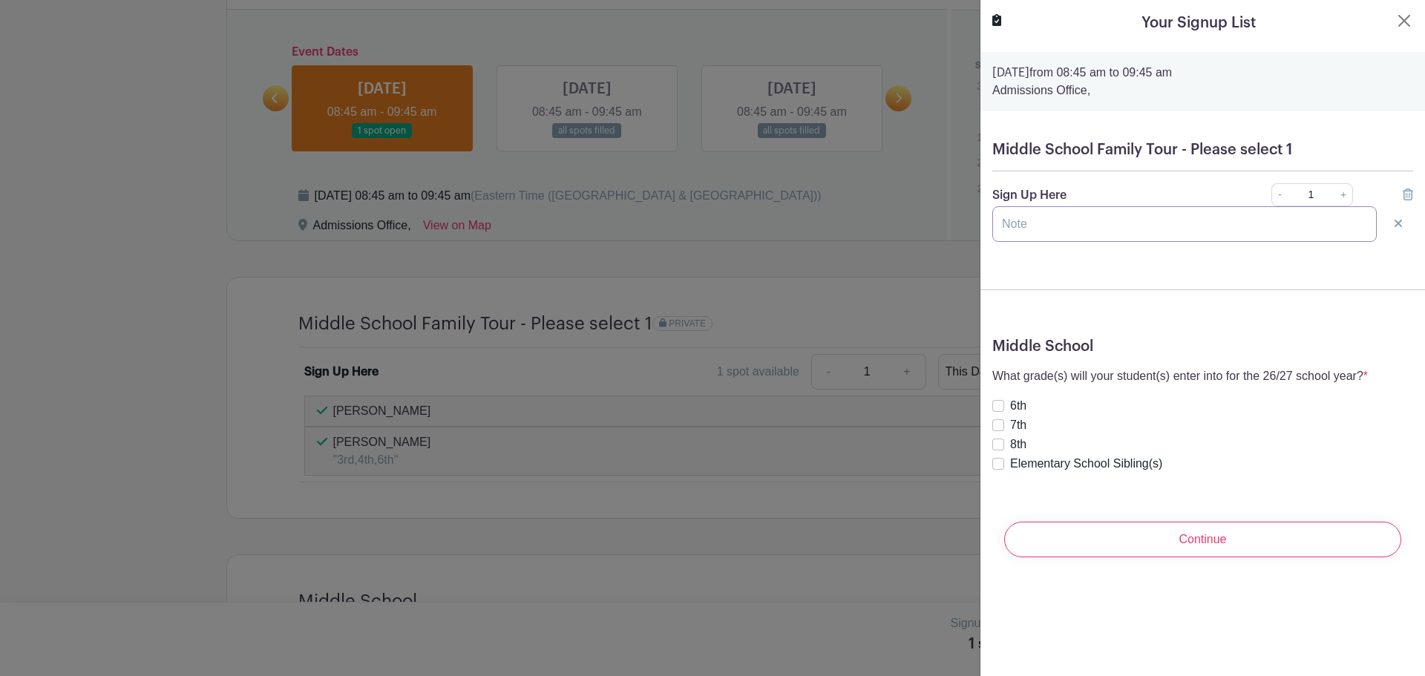
click at [1032, 230] on input "text" at bounding box center [1184, 224] width 384 height 36
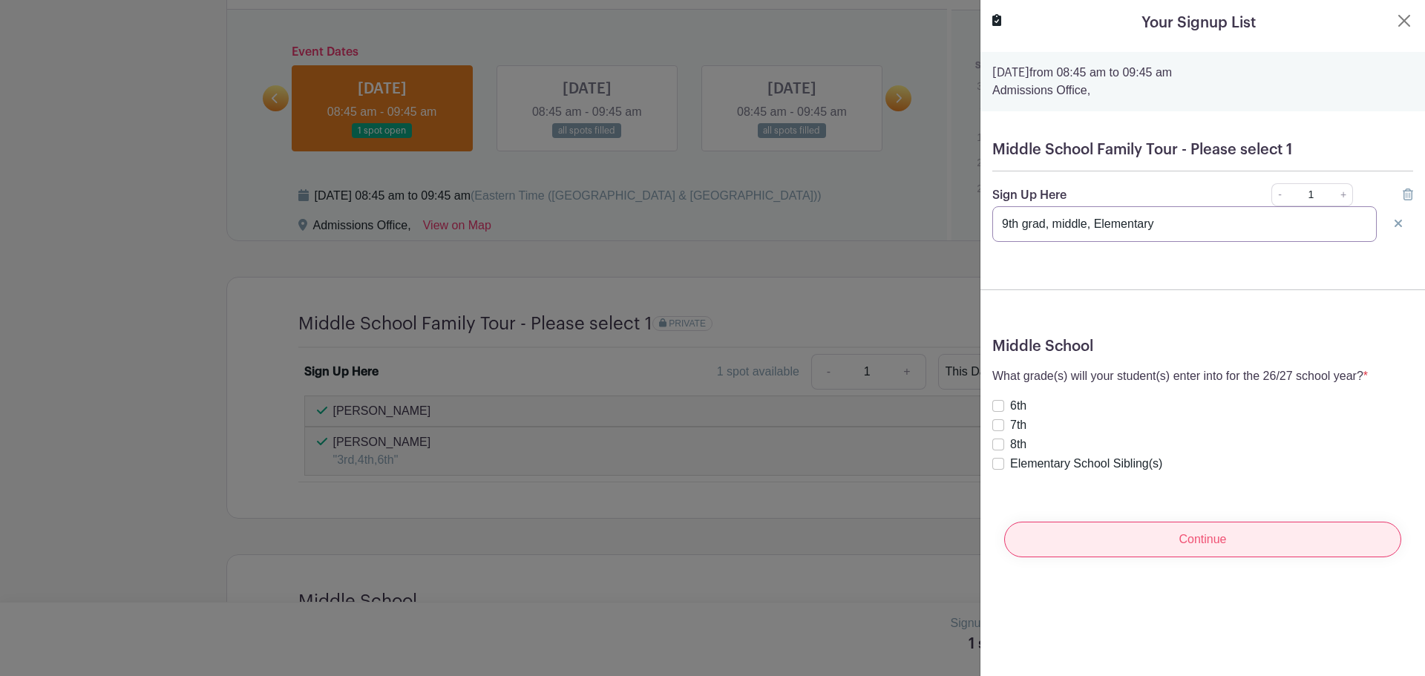
type input "9th grad, middle, Elementary"
click at [1190, 546] on input "Continue" at bounding box center [1202, 540] width 397 height 36
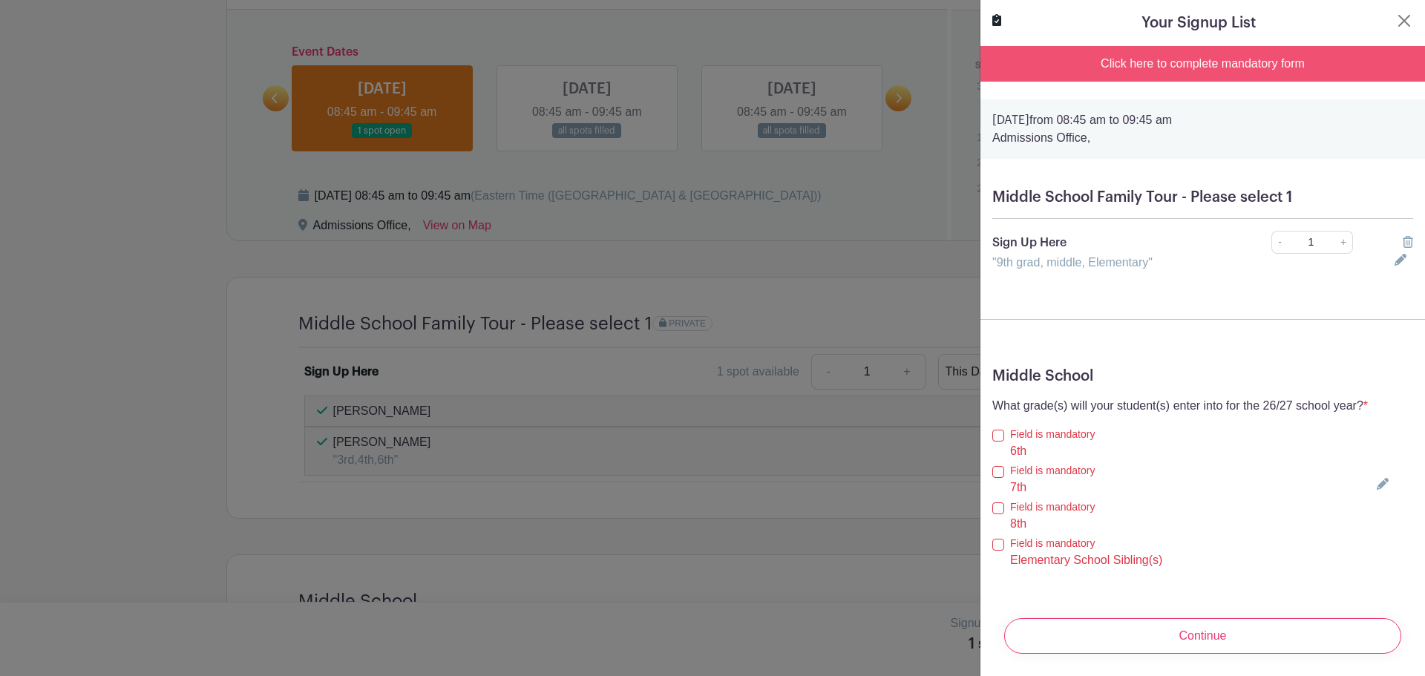
scroll to position [30, 0]
click at [994, 537] on input "Elementary School Sibling(s)" at bounding box center [998, 543] width 12 height 12
checkbox input "true"
click at [998, 501] on input "8th" at bounding box center [998, 507] width 12 height 12
checkbox input "true"
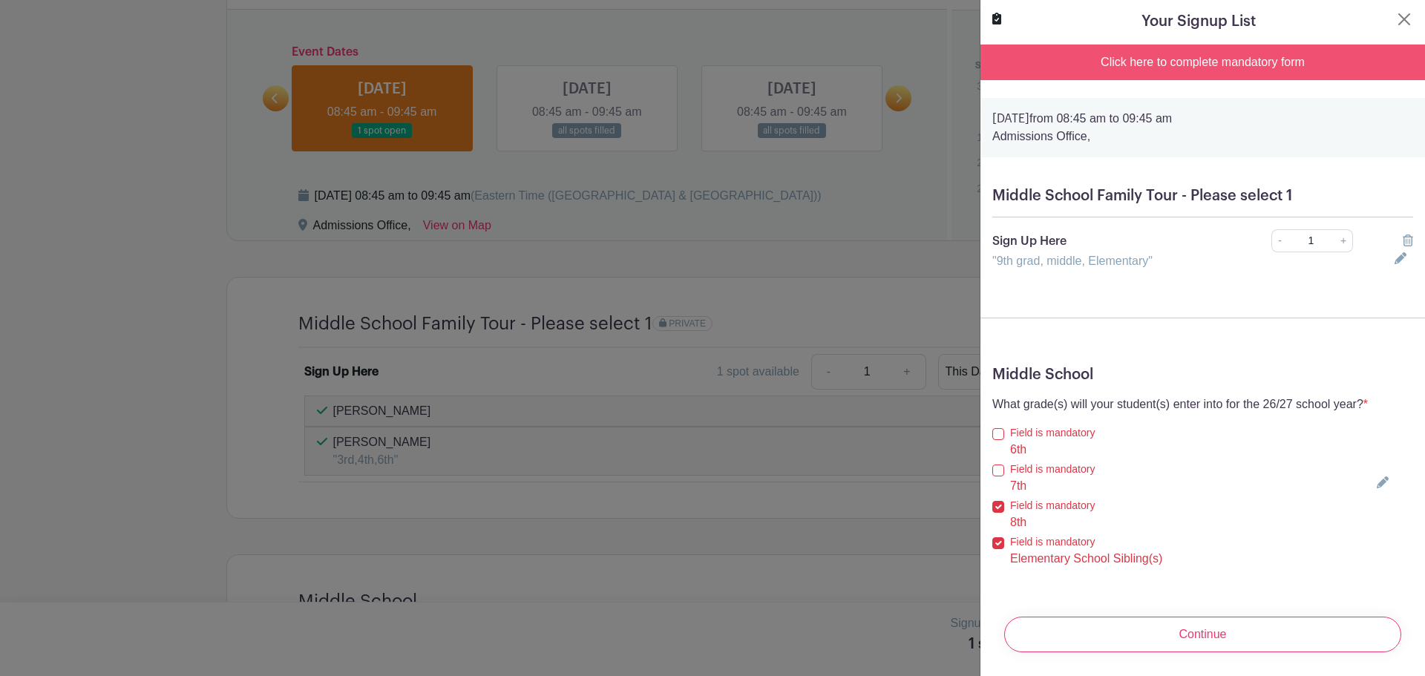
click at [1006, 462] on div "Field is mandatory 7th" at bounding box center [1180, 478] width 376 height 33
click at [998, 428] on input "6th" at bounding box center [998, 434] width 12 height 12
checkbox input "true"
click at [995, 465] on input "7th" at bounding box center [998, 471] width 12 height 12
checkbox input "true"
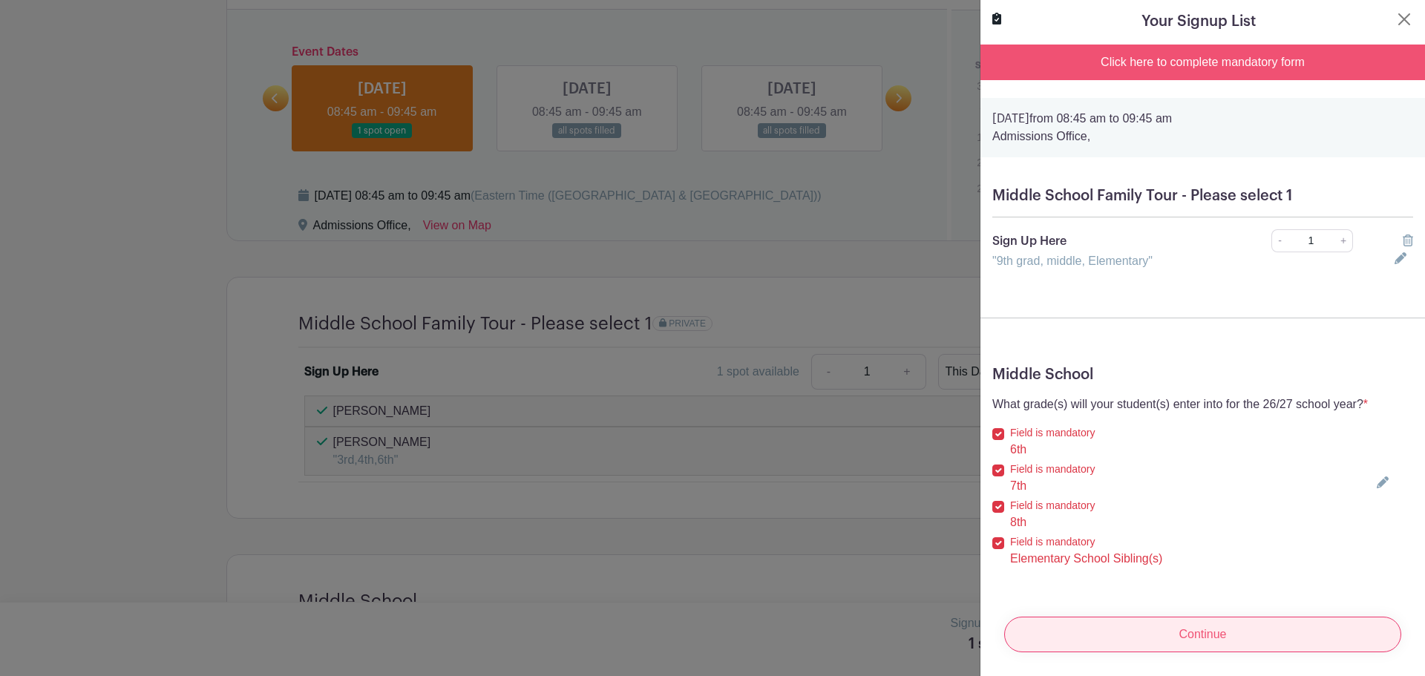
click at [1171, 629] on input "Continue" at bounding box center [1202, 635] width 397 height 36
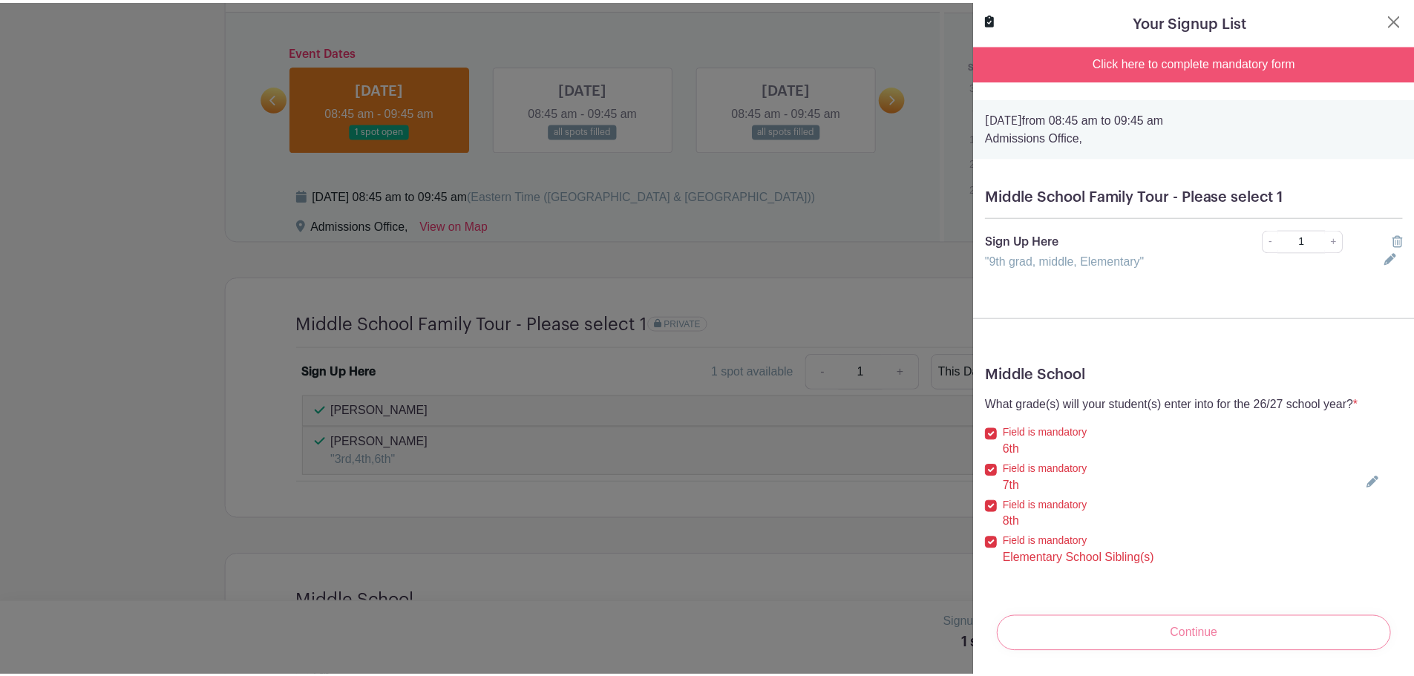
scroll to position [0, 0]
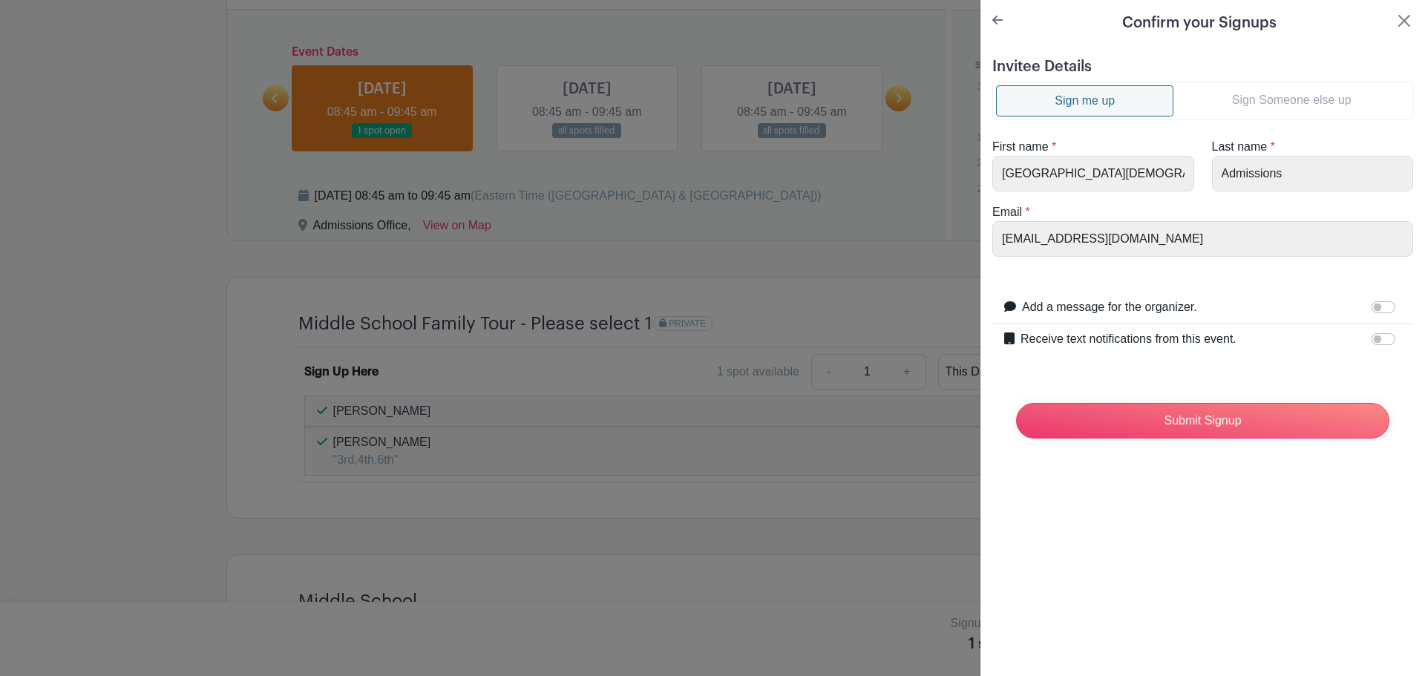
click at [1237, 110] on link "Sign Someone else up" at bounding box center [1291, 100] width 236 height 30
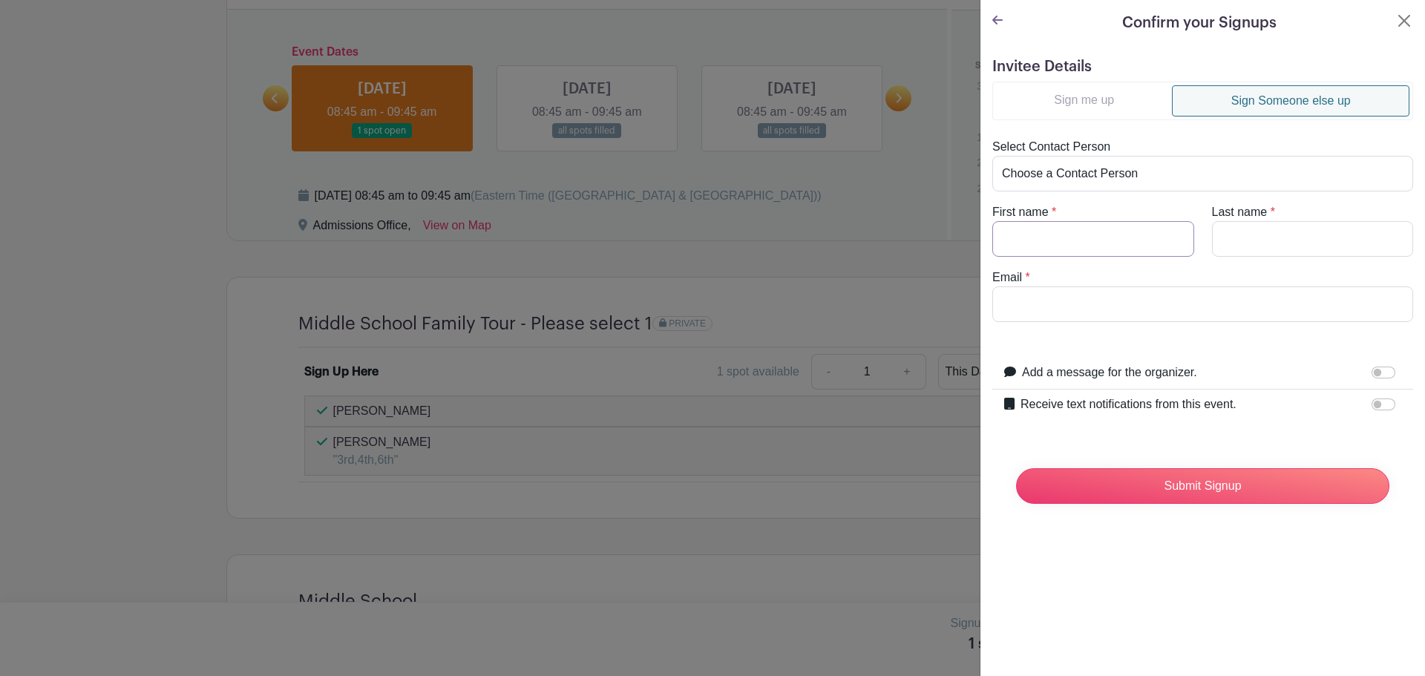
click at [1089, 253] on input "First name" at bounding box center [1093, 239] width 202 height 36
paste input "[PERSON_NAME]"
click at [1064, 243] on input "[PERSON_NAME]" at bounding box center [1093, 239] width 202 height 36
type input "[PERSON_NAME]"
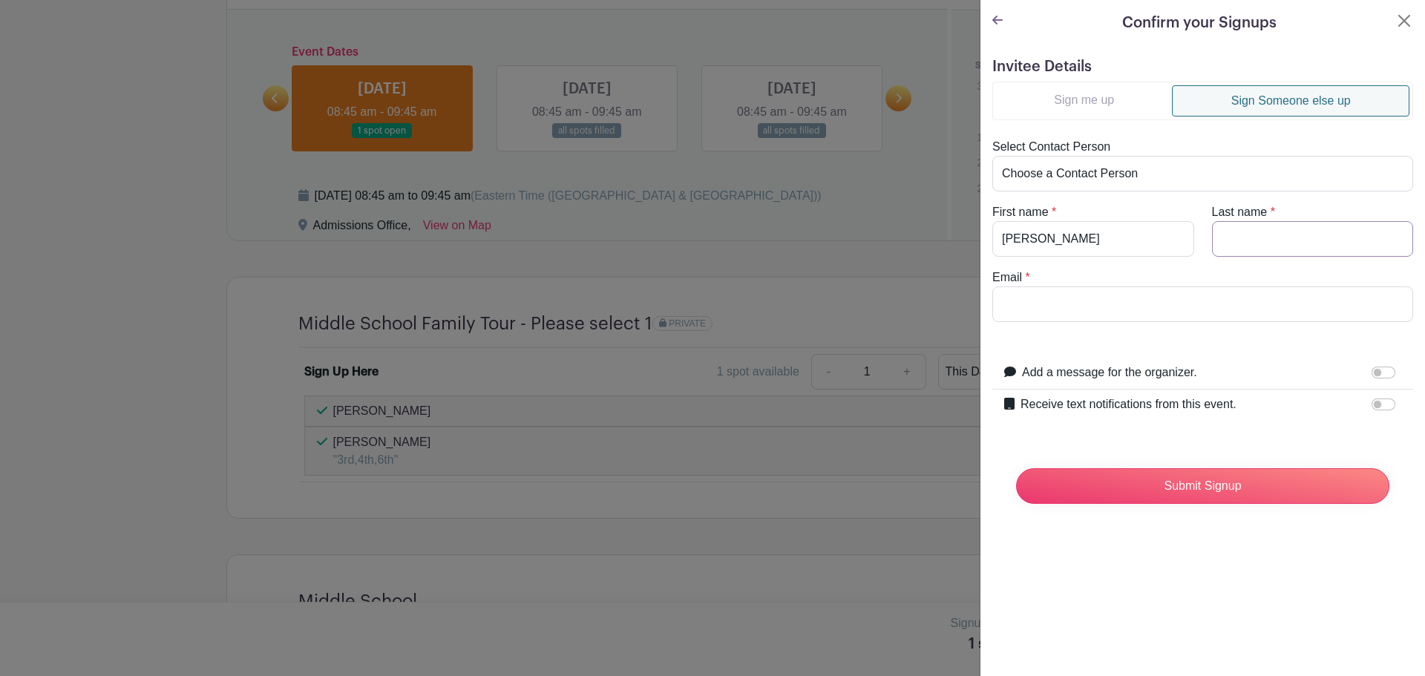
click at [1245, 231] on input "Last name" at bounding box center [1313, 239] width 202 height 36
paste input "[PERSON_NAME]"
type input "[PERSON_NAME]"
click at [1160, 298] on input "Email" at bounding box center [1202, 304] width 421 height 36
click at [1057, 321] on input "Email" at bounding box center [1202, 304] width 421 height 36
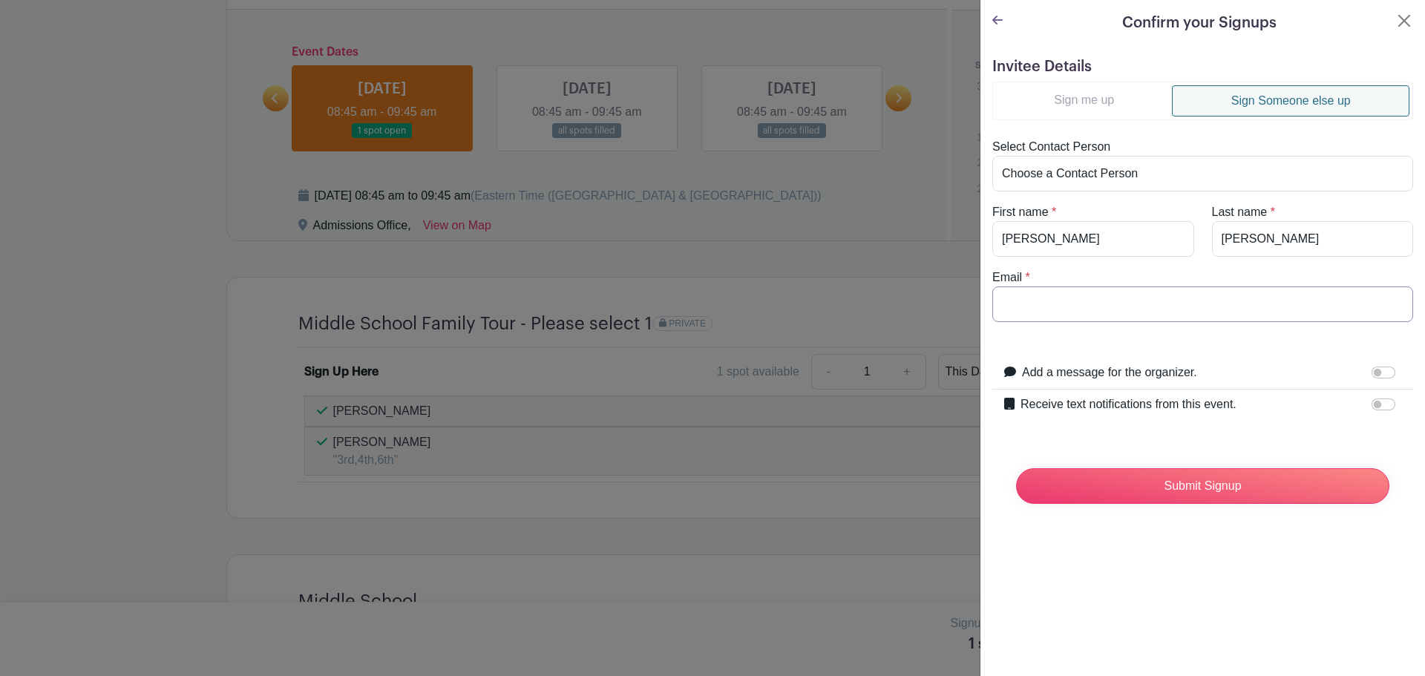
paste input "[EMAIL_ADDRESS][DOMAIN_NAME]"
type input "[EMAIL_ADDRESS][DOMAIN_NAME]"
click at [1133, 485] on input "Submit Signup" at bounding box center [1202, 486] width 373 height 36
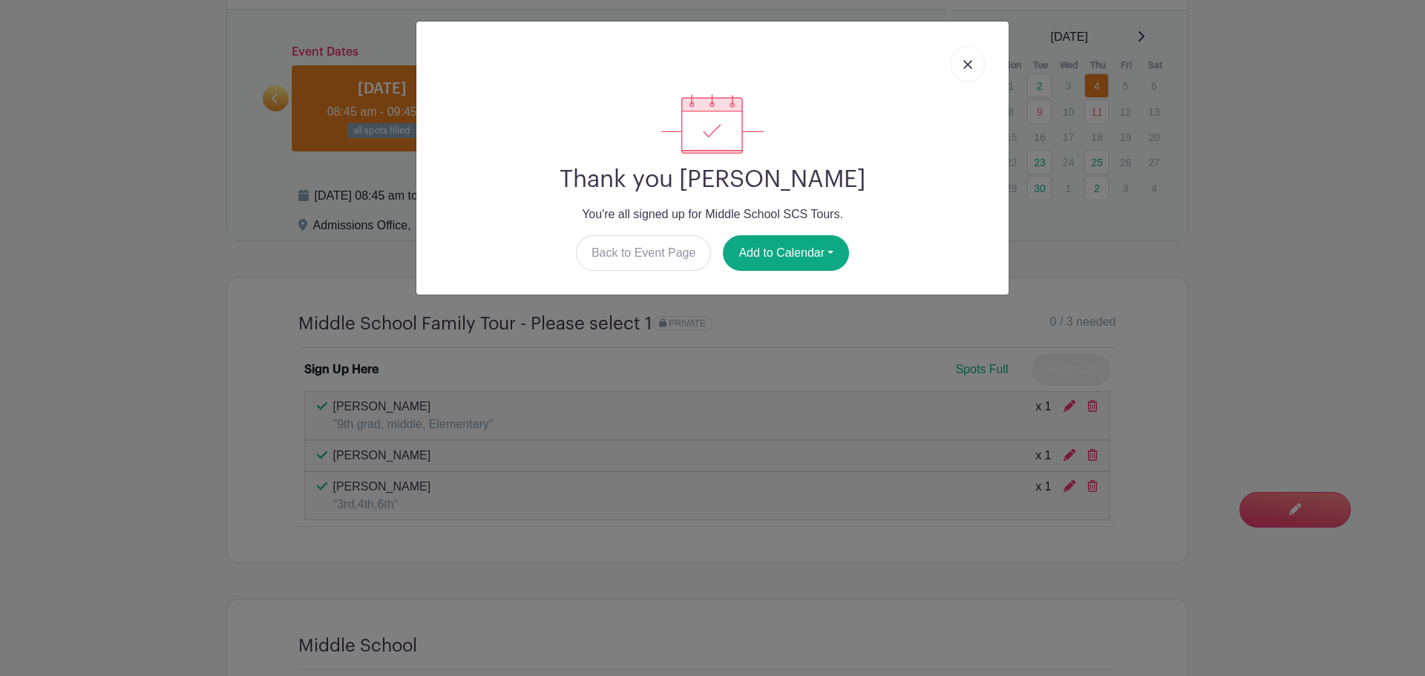
drag, startPoint x: 974, startPoint y: 68, endPoint x: 983, endPoint y: 82, distance: 17.7
click at [974, 68] on link at bounding box center [968, 63] width 34 height 37
